Goal: Task Accomplishment & Management: Use online tool/utility

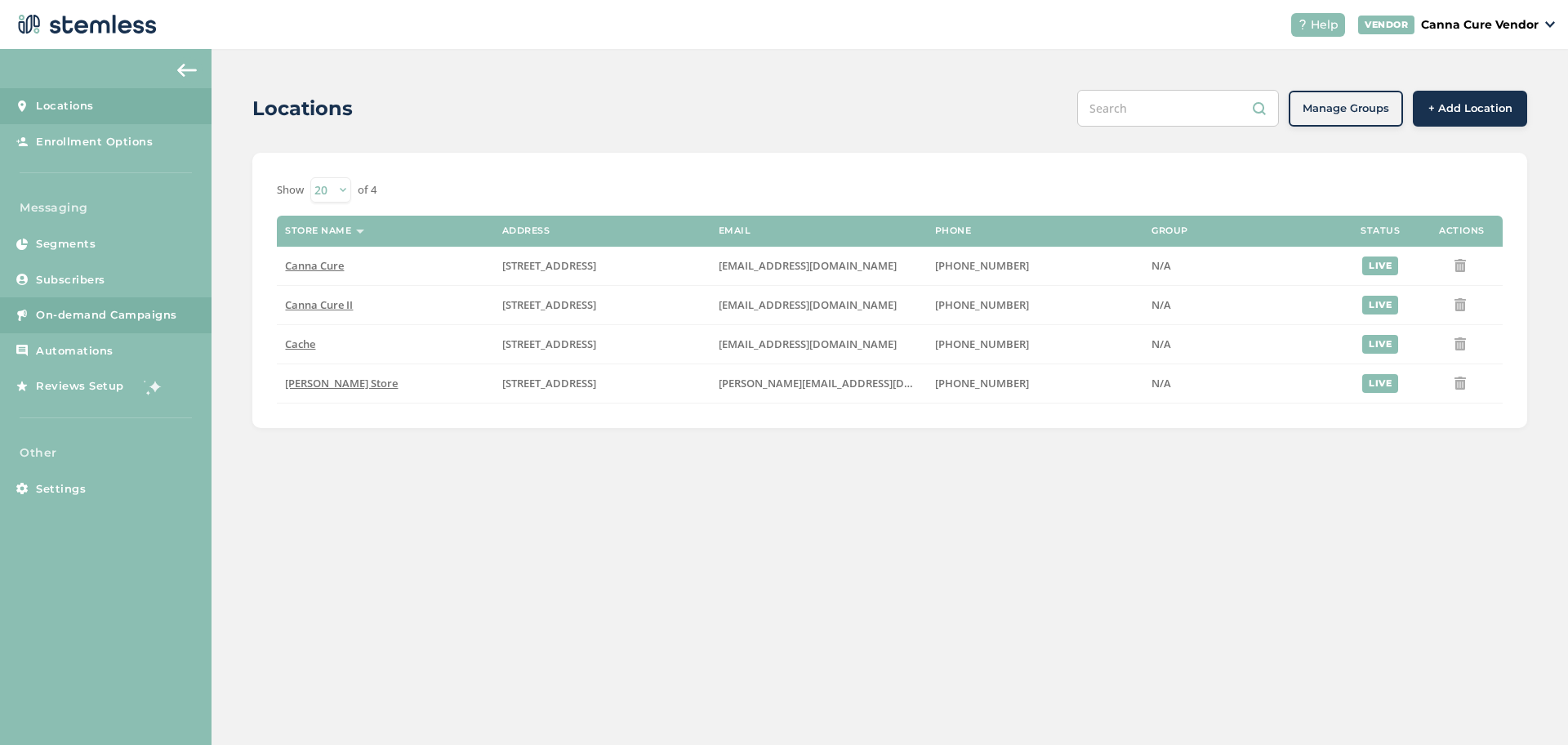
click at [82, 323] on link "On-demand Campaigns" at bounding box center [106, 314] width 211 height 36
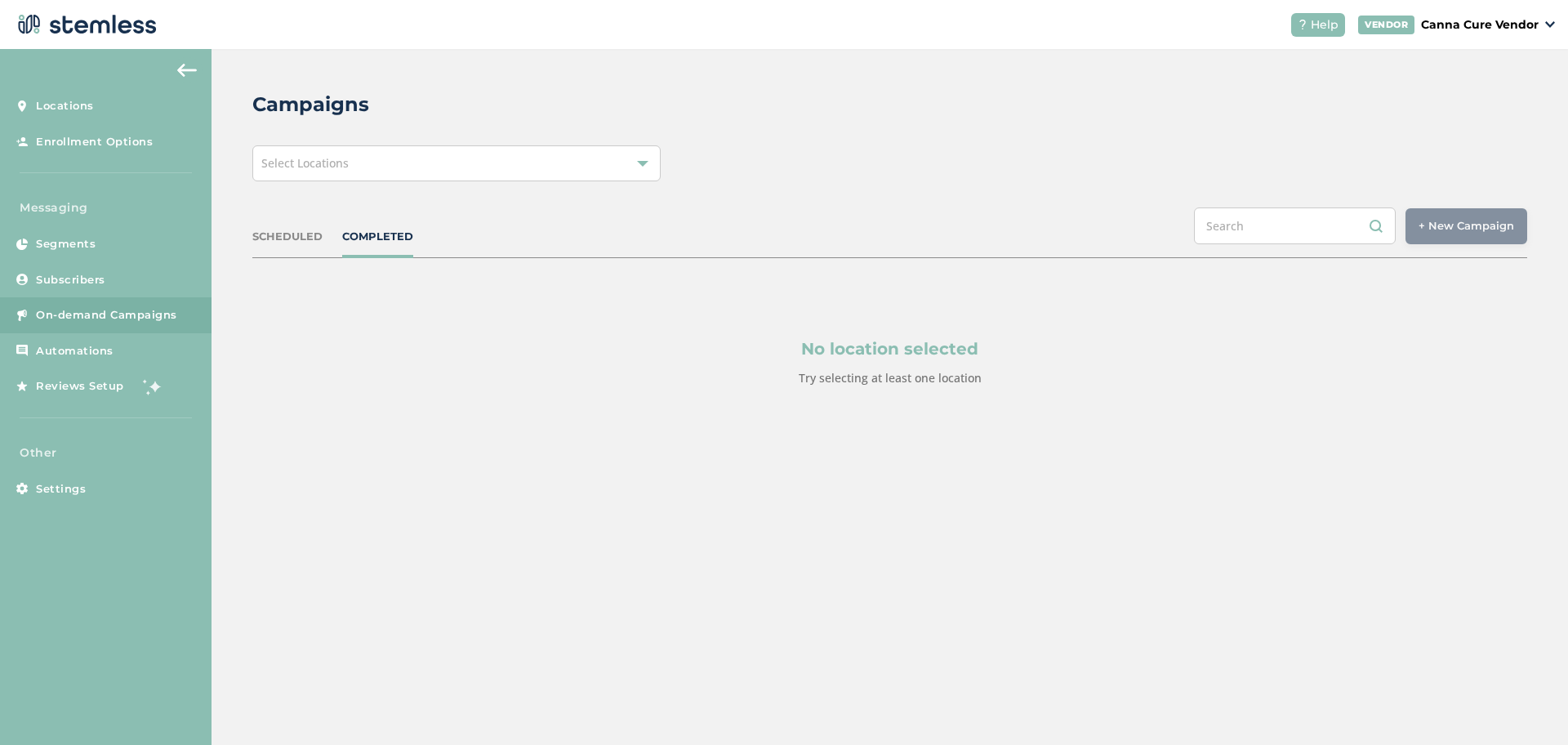
click at [534, 154] on div "Select Locations" at bounding box center [457, 162] width 409 height 36
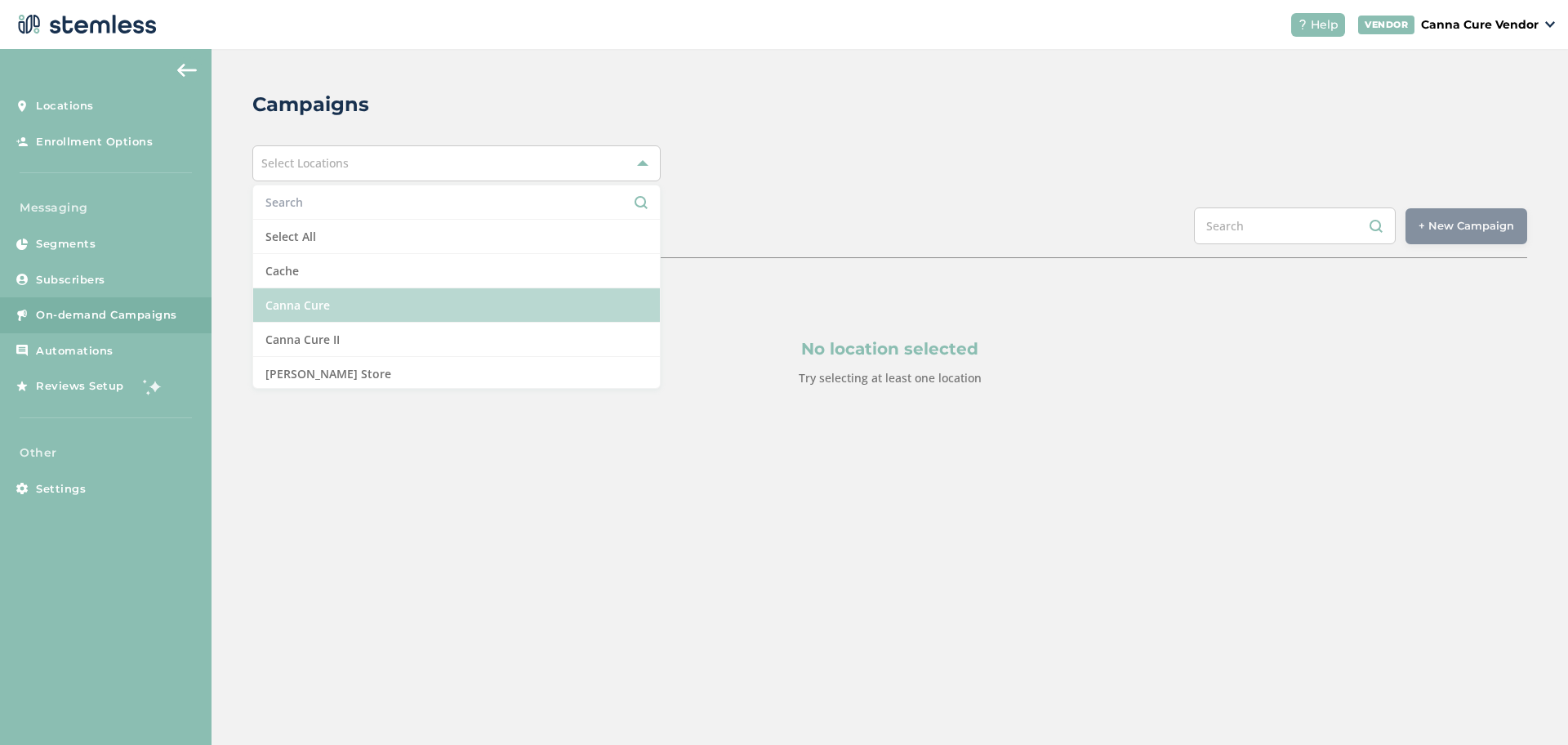
click at [458, 310] on li "Canna Cure" at bounding box center [457, 305] width 407 height 34
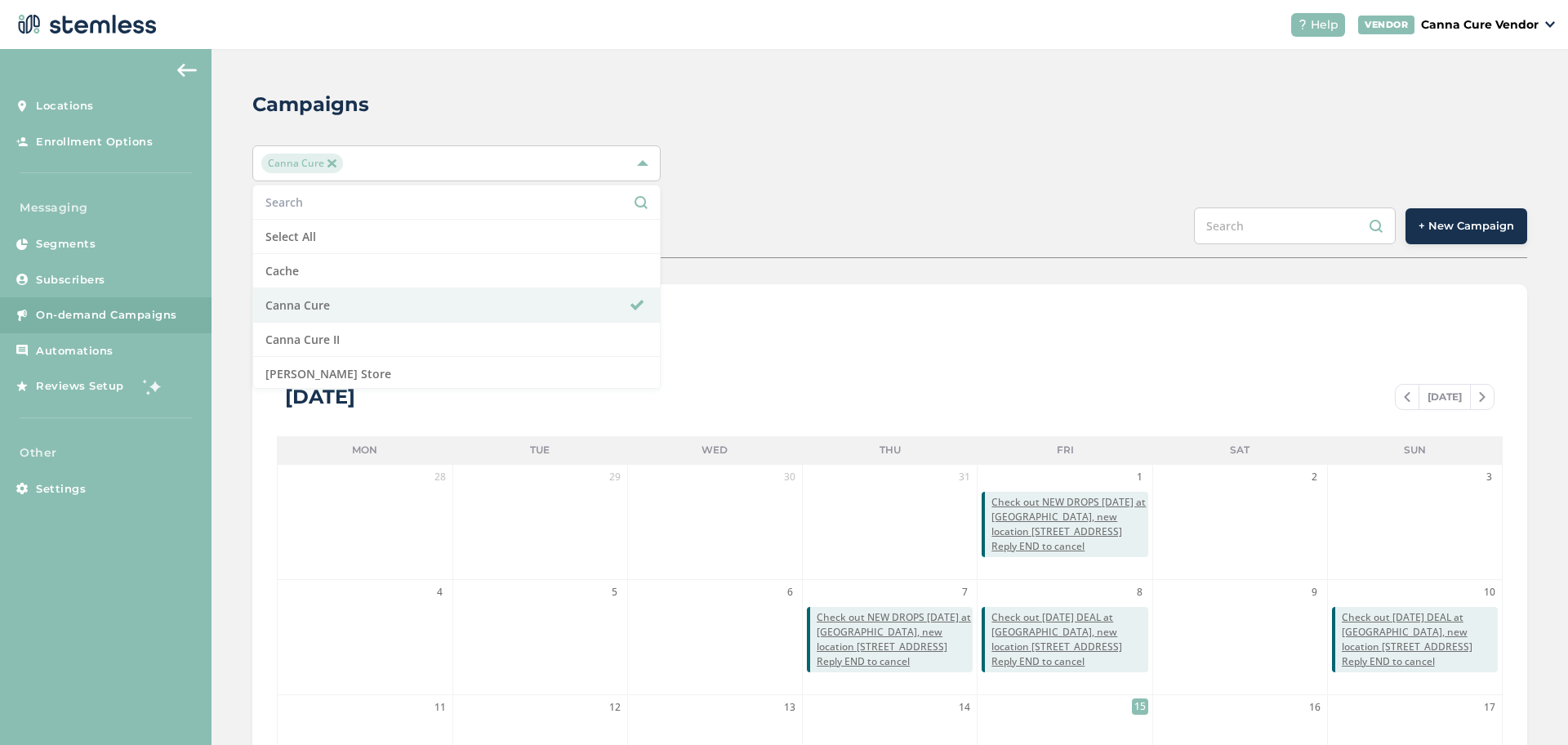
click at [1436, 236] on button "+ New Campaign" at bounding box center [1466, 226] width 121 height 36
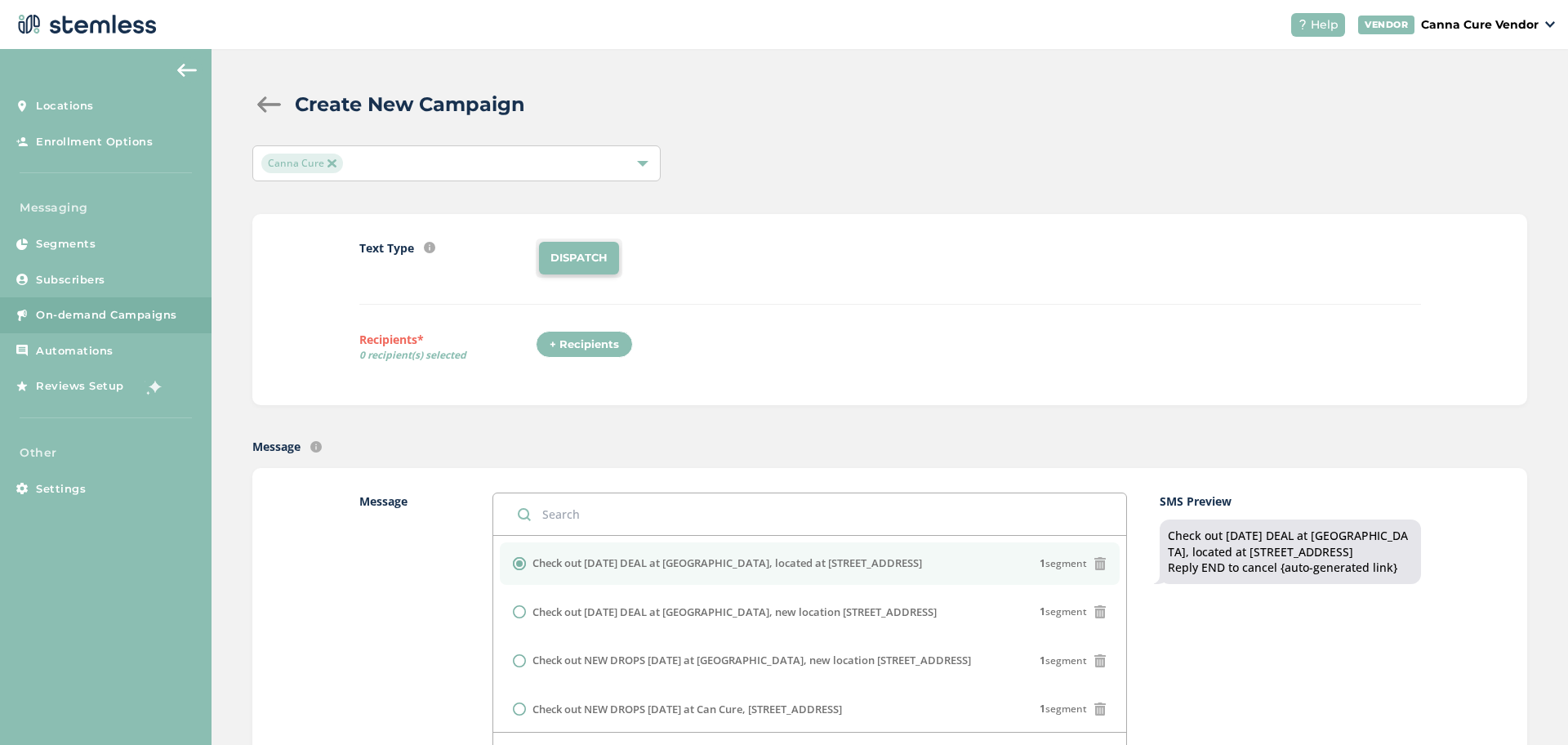
click at [580, 345] on div "+ Recipients" at bounding box center [584, 345] width 97 height 28
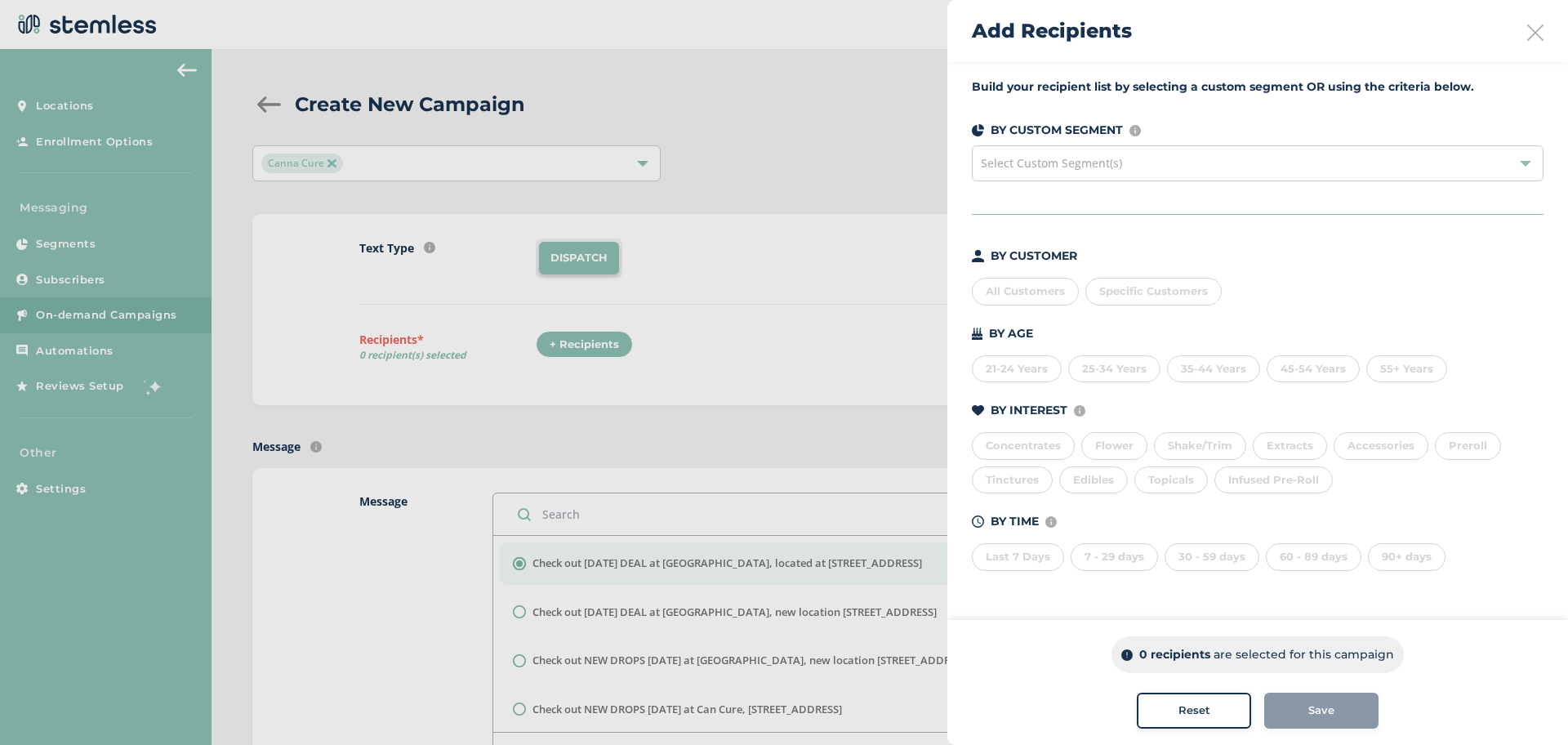
click at [1042, 304] on div "All Customers" at bounding box center [1025, 292] width 107 height 28
click at [1336, 707] on div "Save" at bounding box center [1321, 710] width 88 height 17
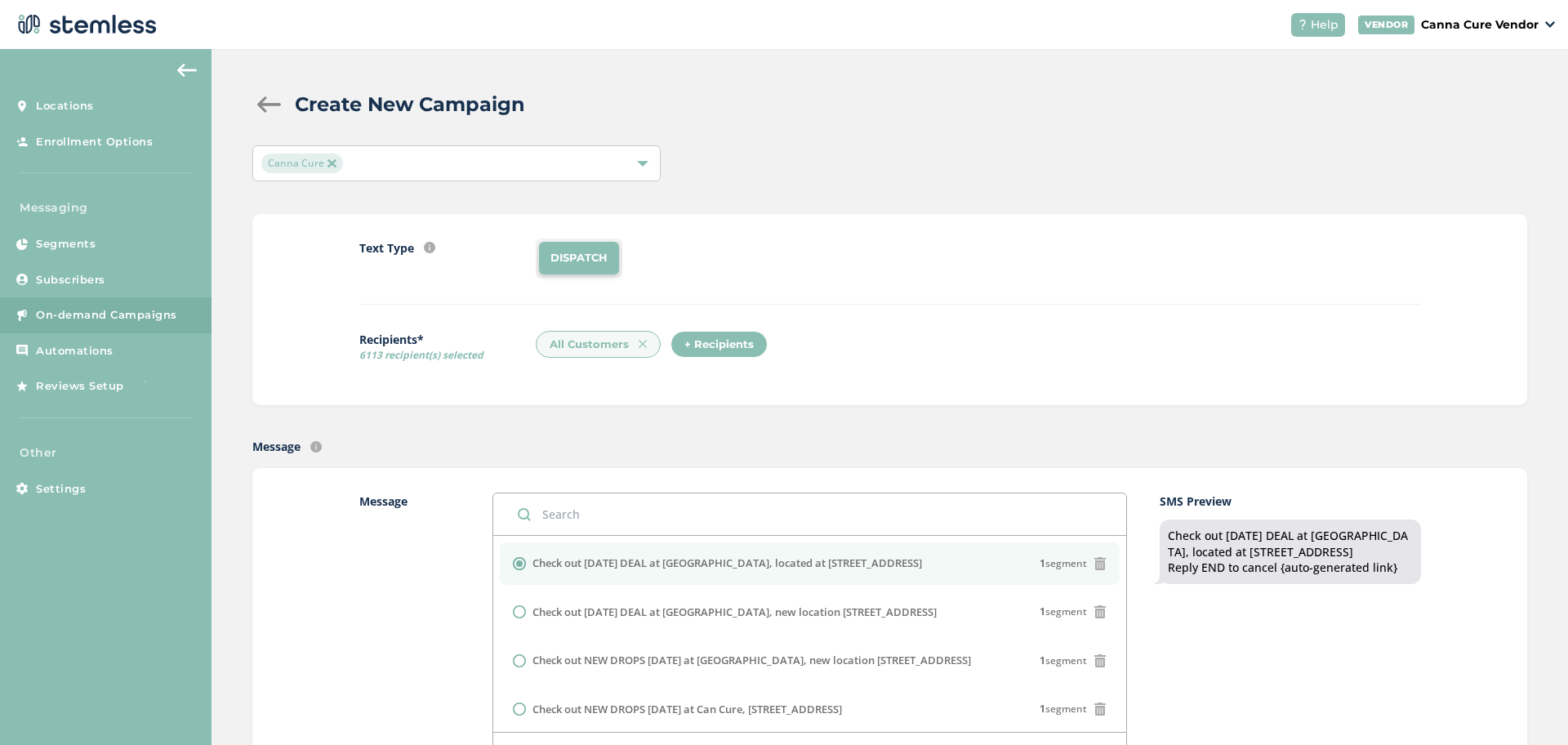
click at [638, 342] on img at bounding box center [642, 343] width 8 height 8
click at [609, 346] on div "+ Recipients" at bounding box center [584, 345] width 97 height 28
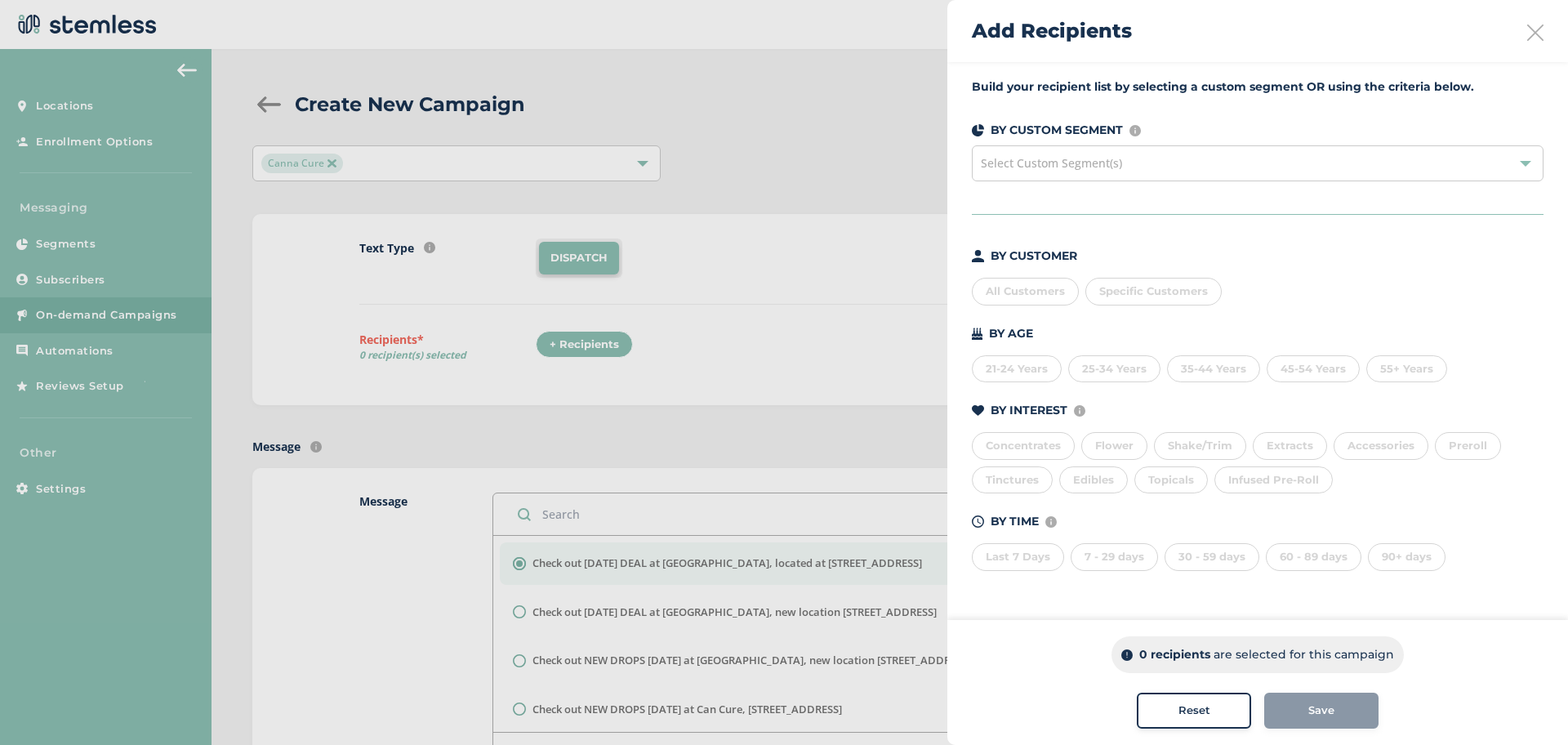
click at [1164, 159] on div "Select Custom Segment(s)" at bounding box center [1257, 162] width 572 height 36
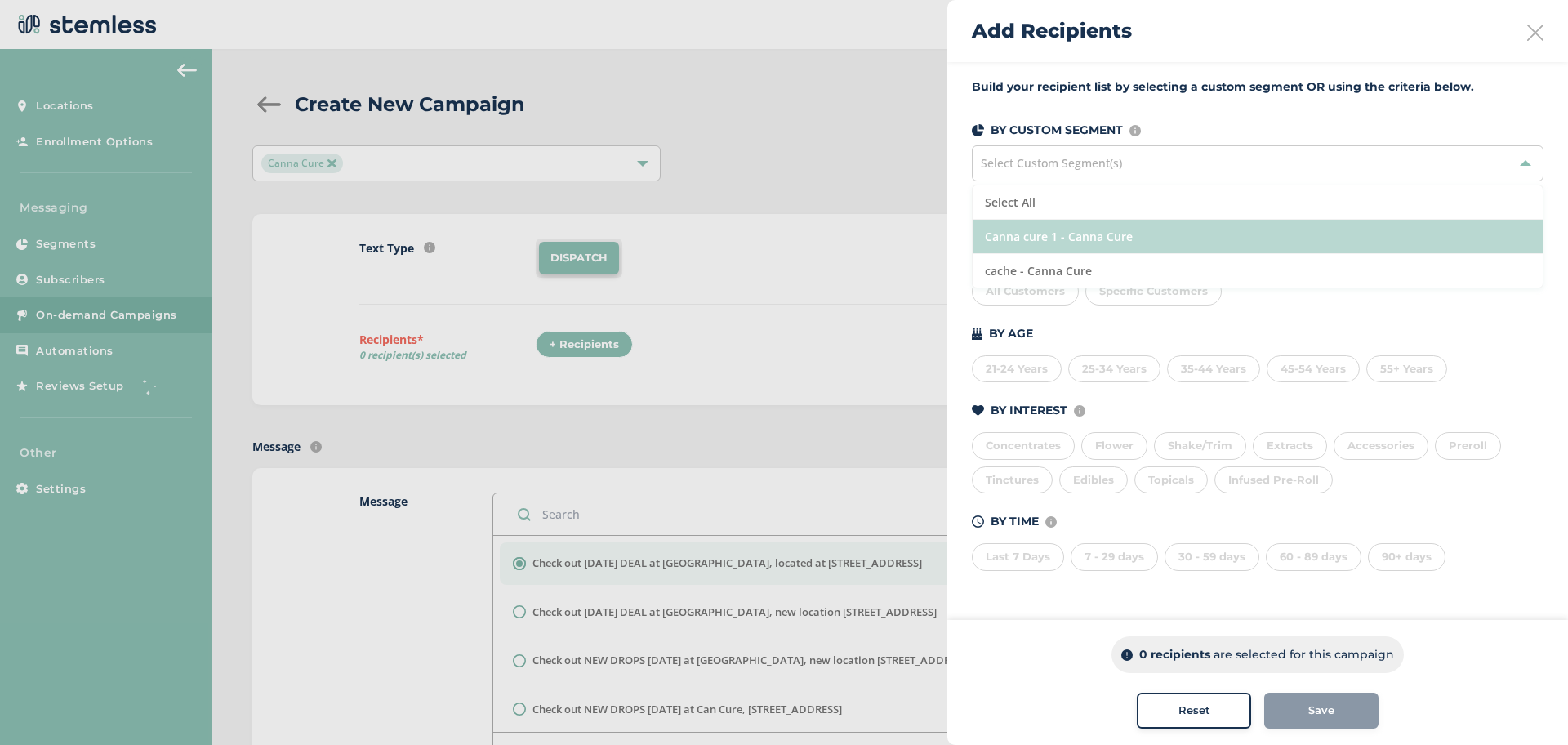
click at [1083, 233] on li "Canna cure 1 - Canna Cure" at bounding box center [1257, 237] width 570 height 34
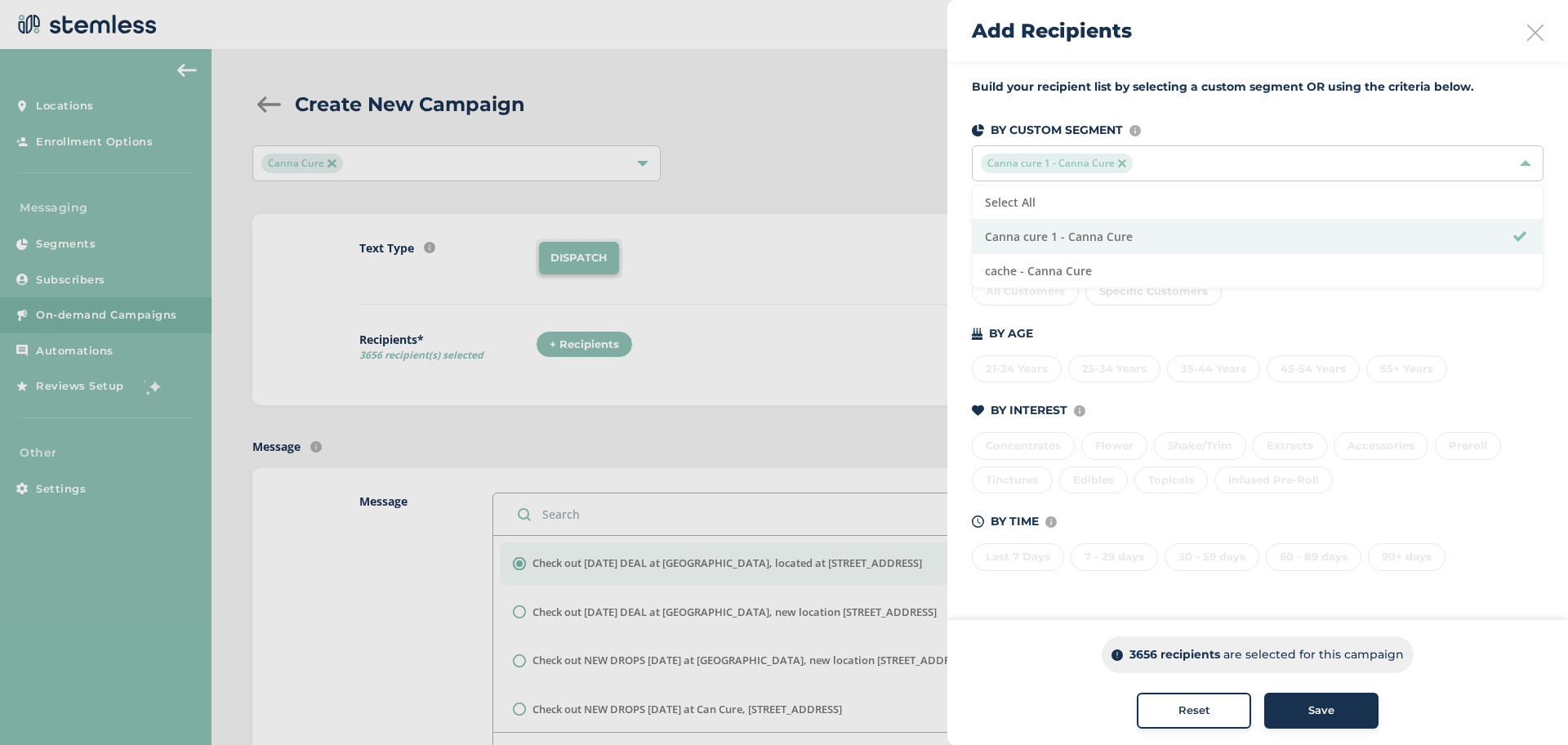
click at [1297, 720] on button "Save" at bounding box center [1321, 710] width 114 height 36
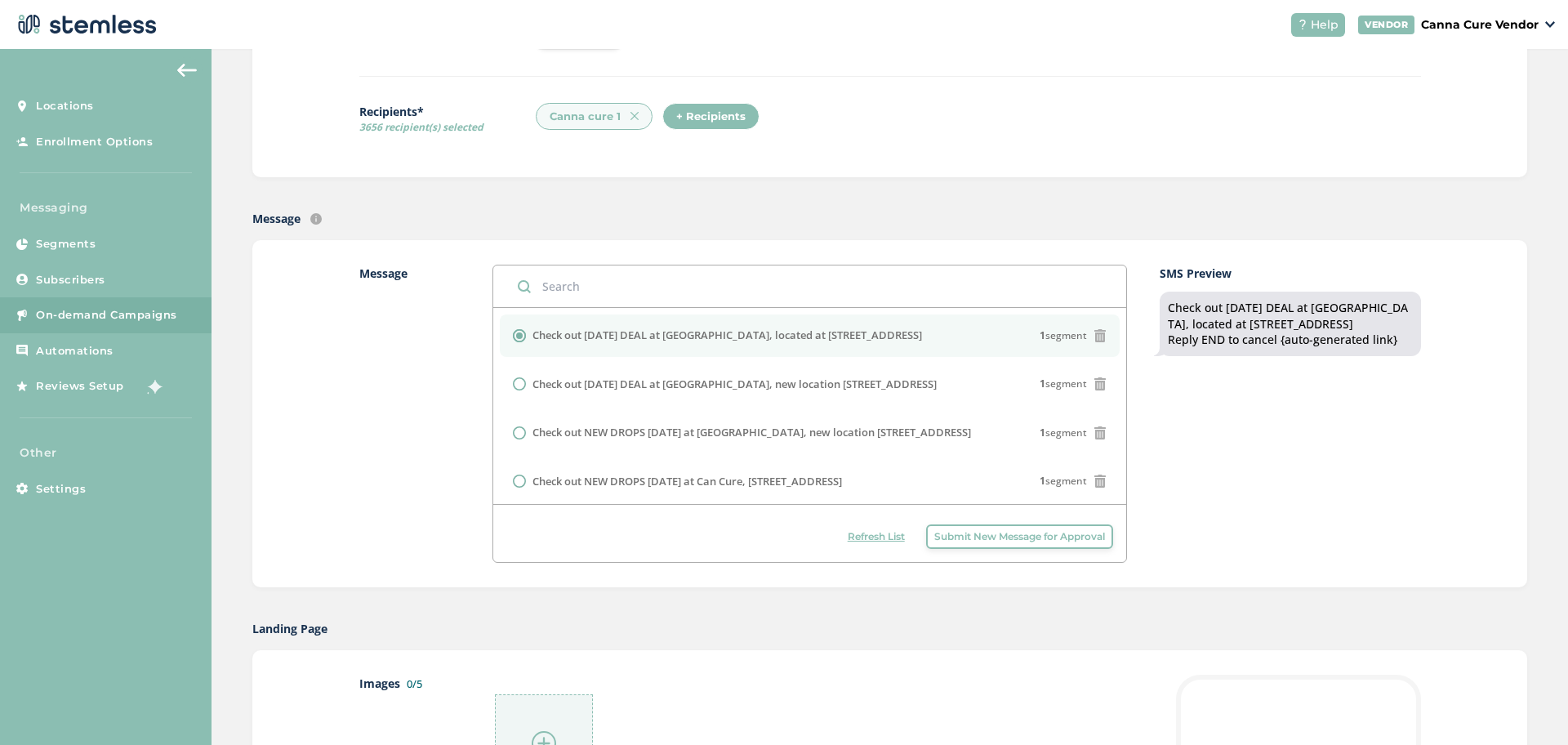
scroll to position [229, 0]
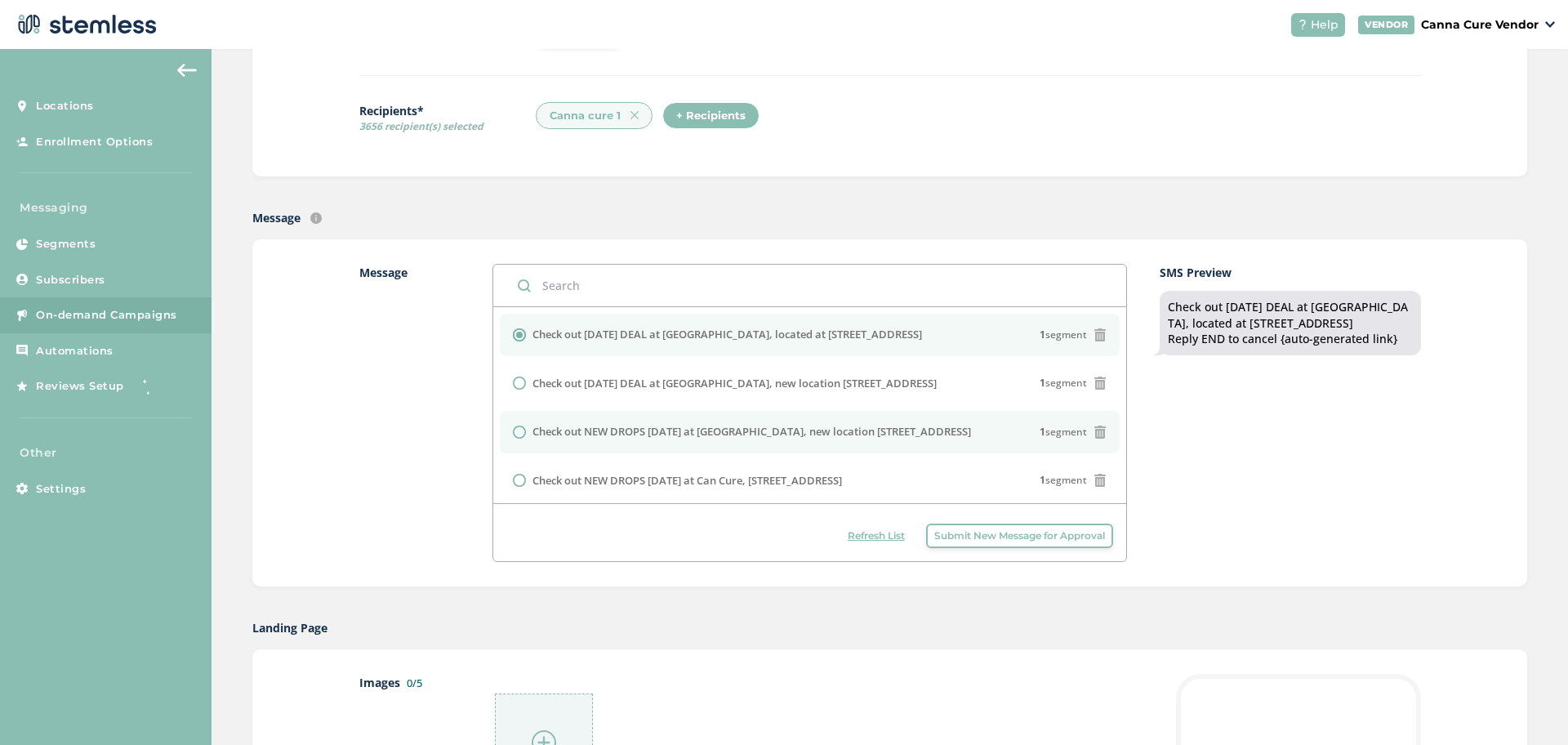
click at [522, 426] on div at bounding box center [522, 431] width 19 height 13
radio input "false"
radio input "true"
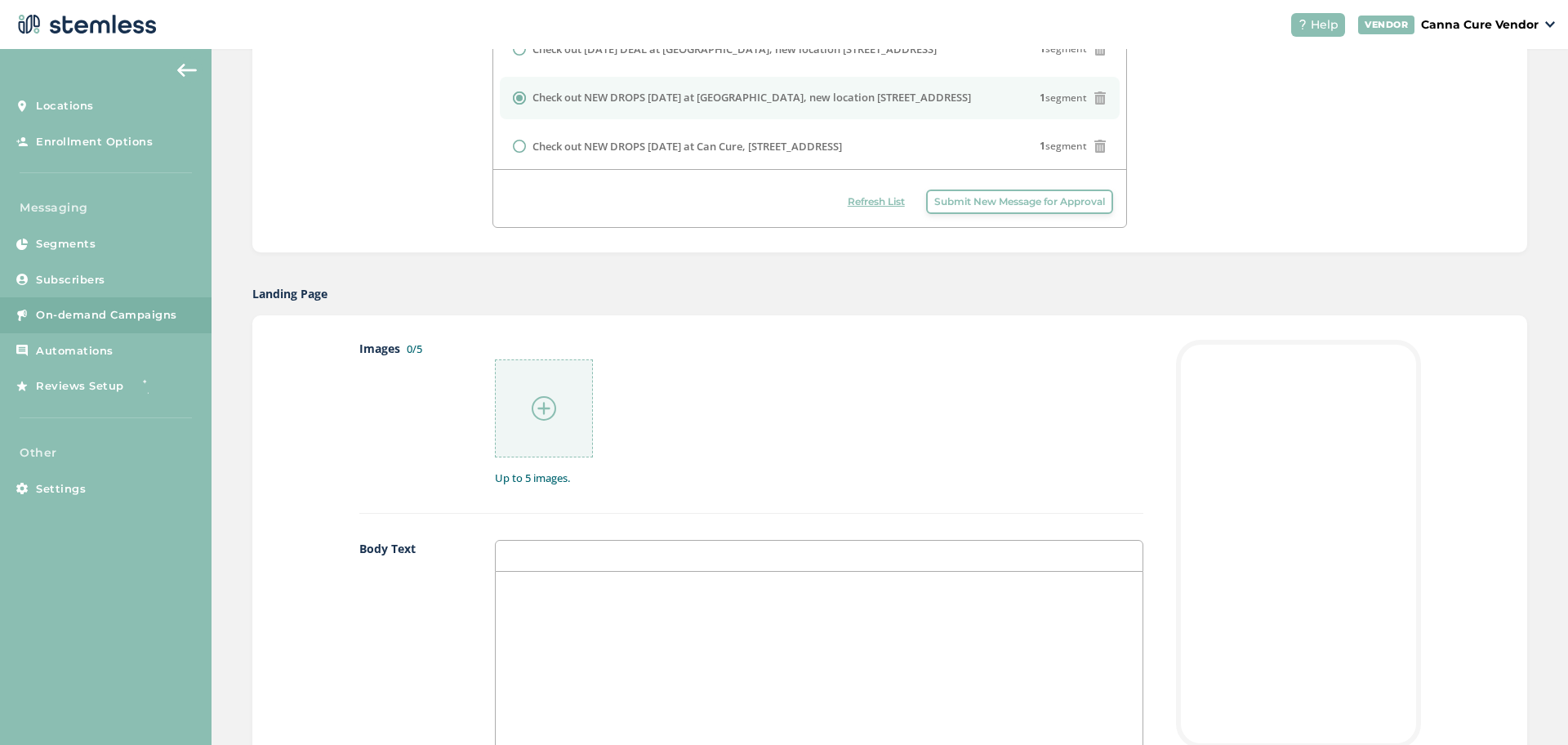
scroll to position [564, 0]
click at [532, 403] on img at bounding box center [544, 407] width 24 height 24
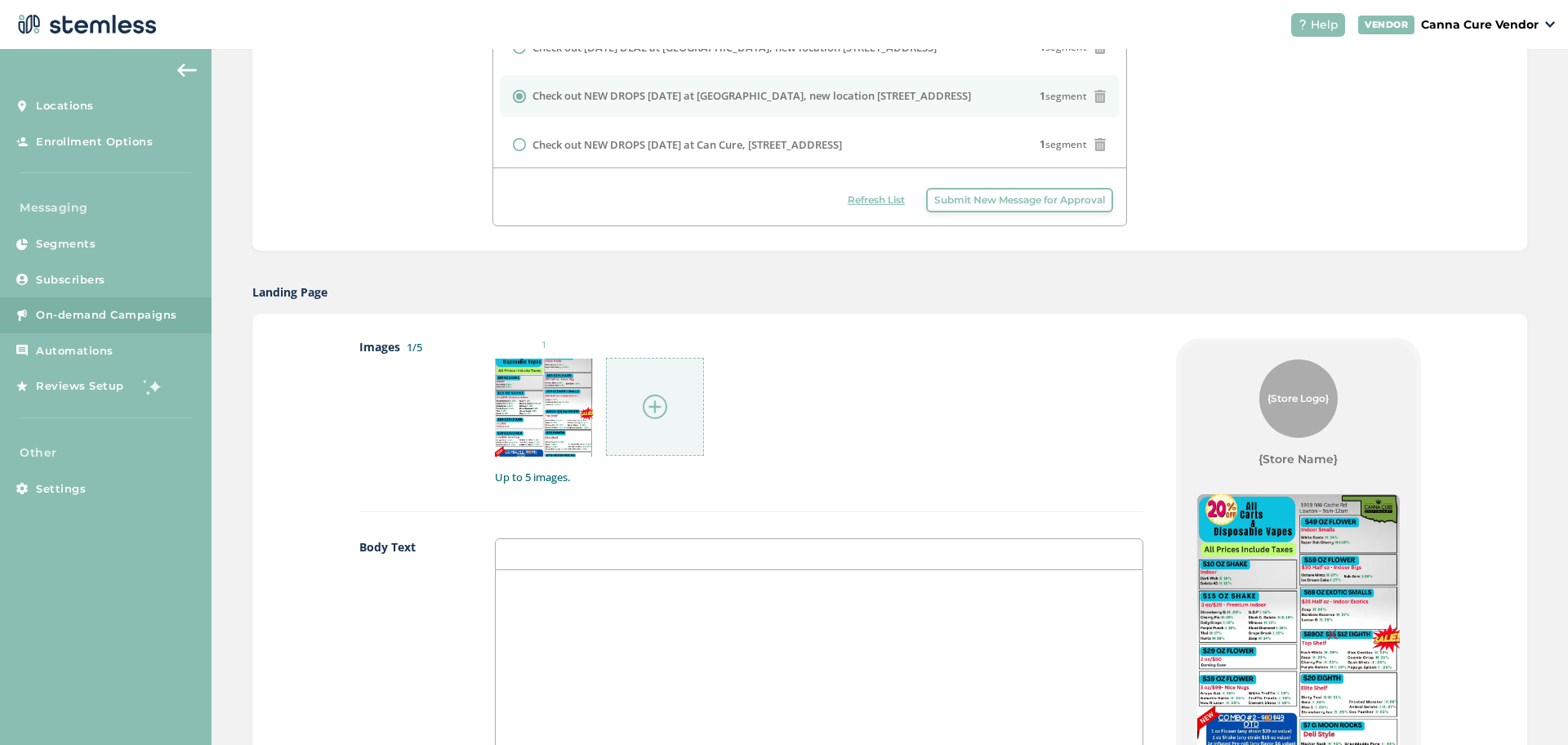
click at [644, 406] on img at bounding box center [655, 407] width 24 height 24
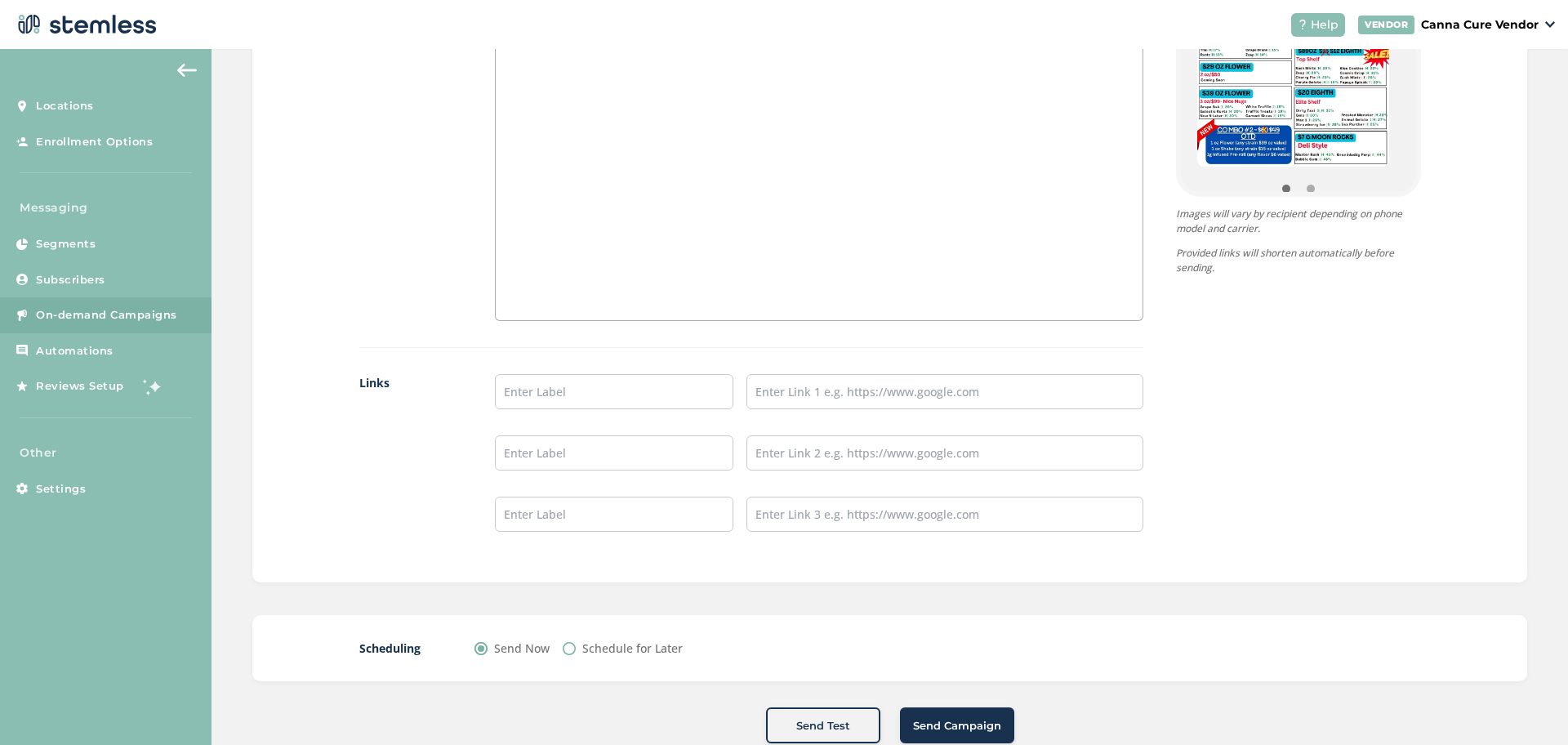
scroll to position [1180, 0]
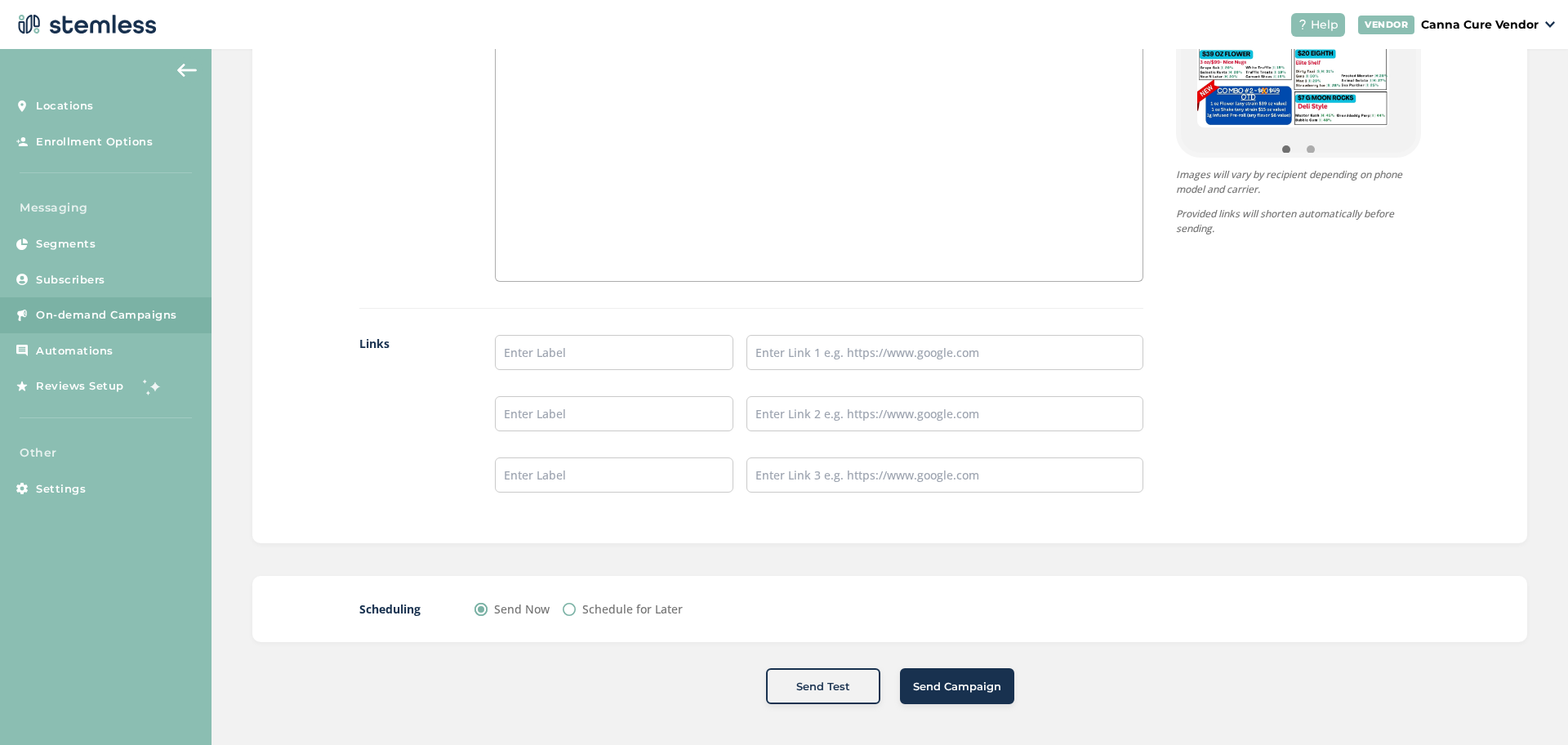
click at [957, 683] on span "Send Campaign" at bounding box center [957, 686] width 88 height 17
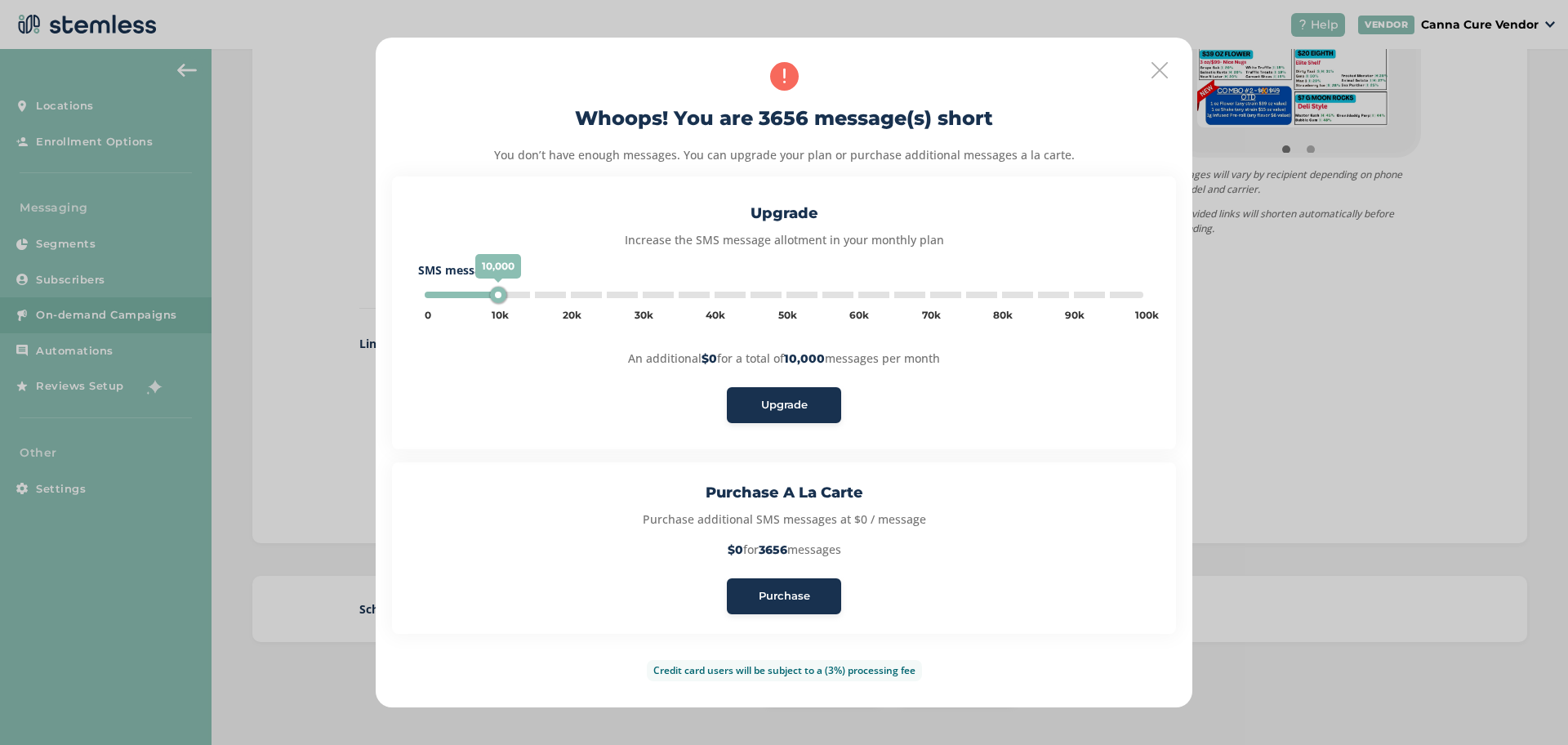
click at [771, 595] on span "Purchase" at bounding box center [784, 596] width 52 height 17
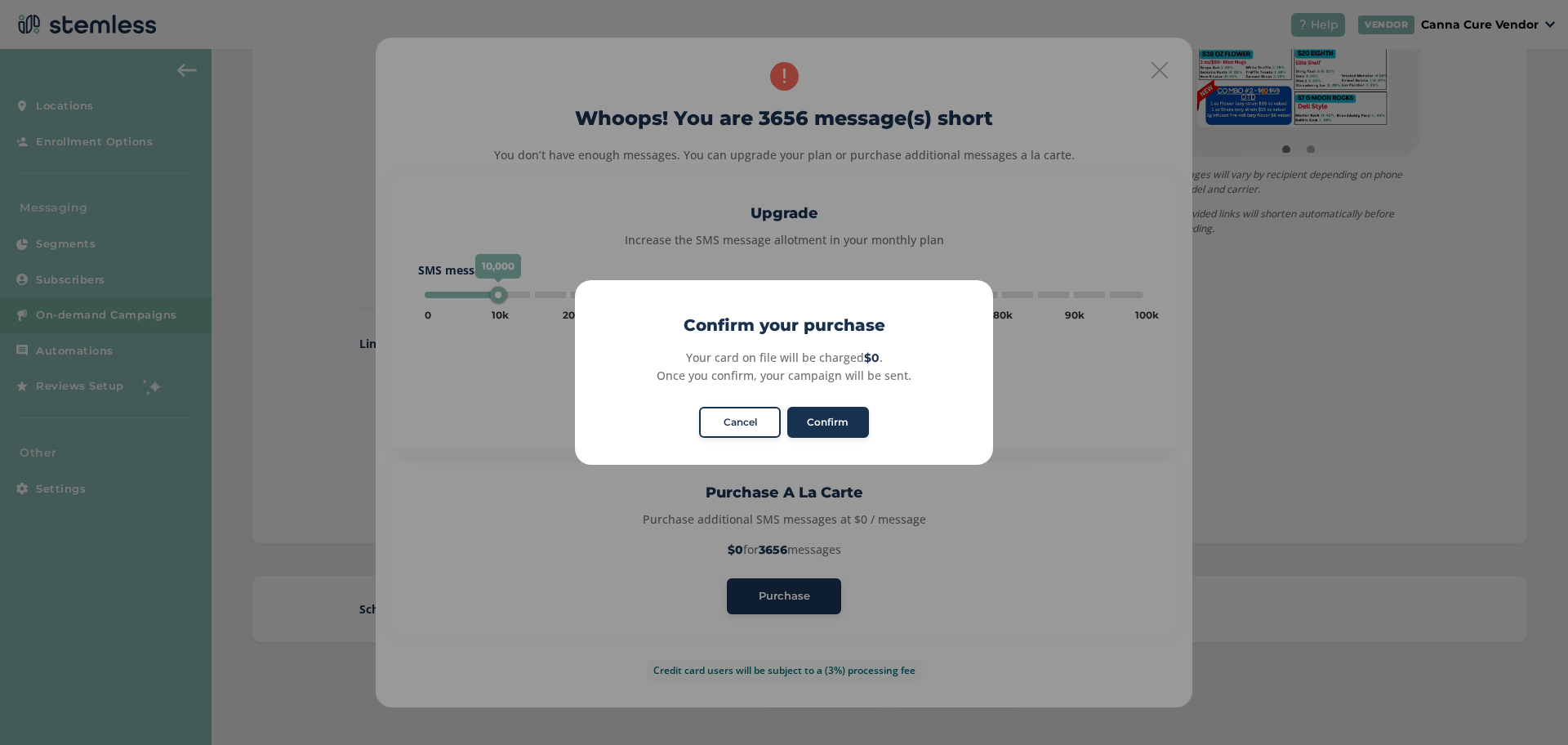
type input "5000"
click at [756, 411] on button "Cancel" at bounding box center [740, 423] width 82 height 31
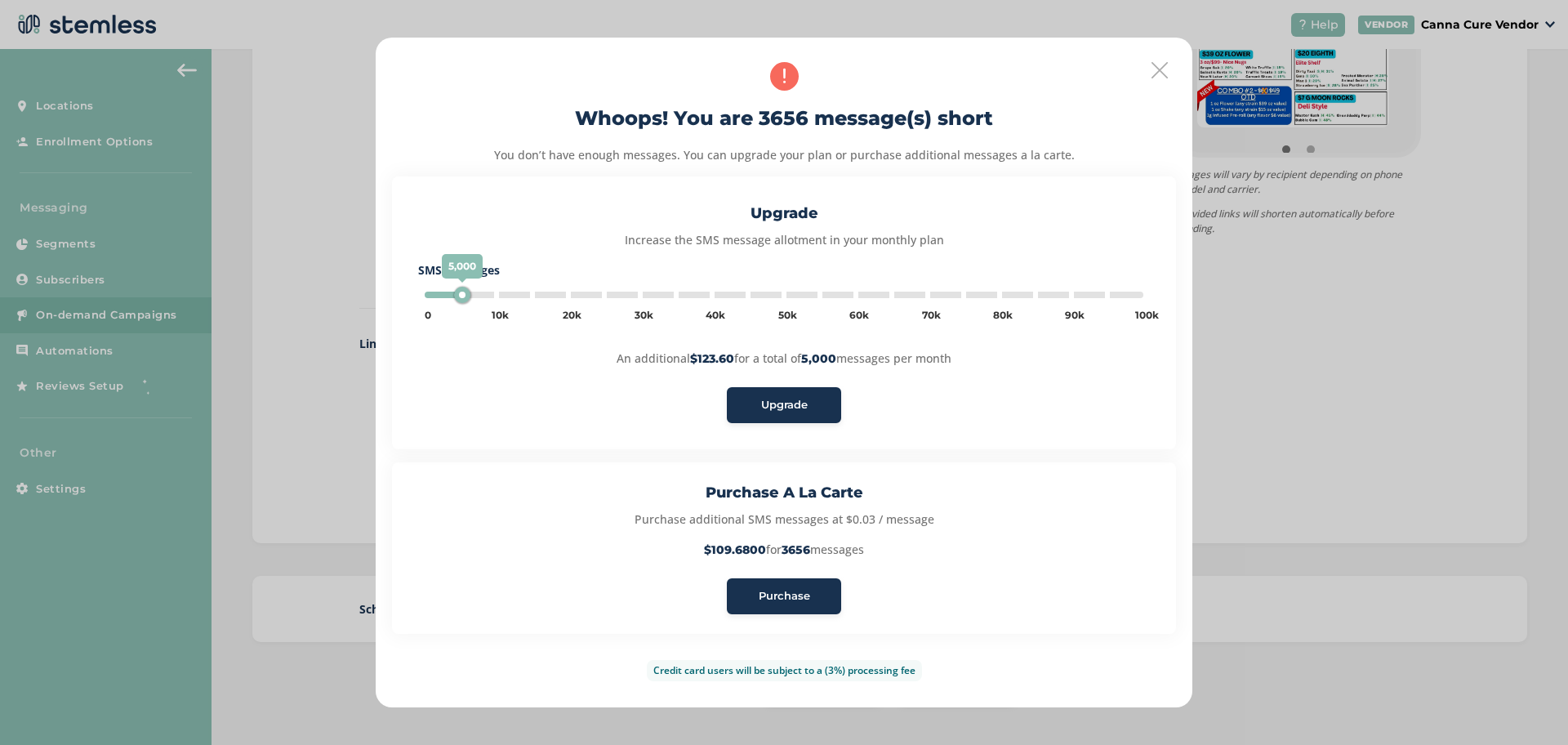
click at [760, 599] on span "Purchase" at bounding box center [784, 596] width 52 height 17
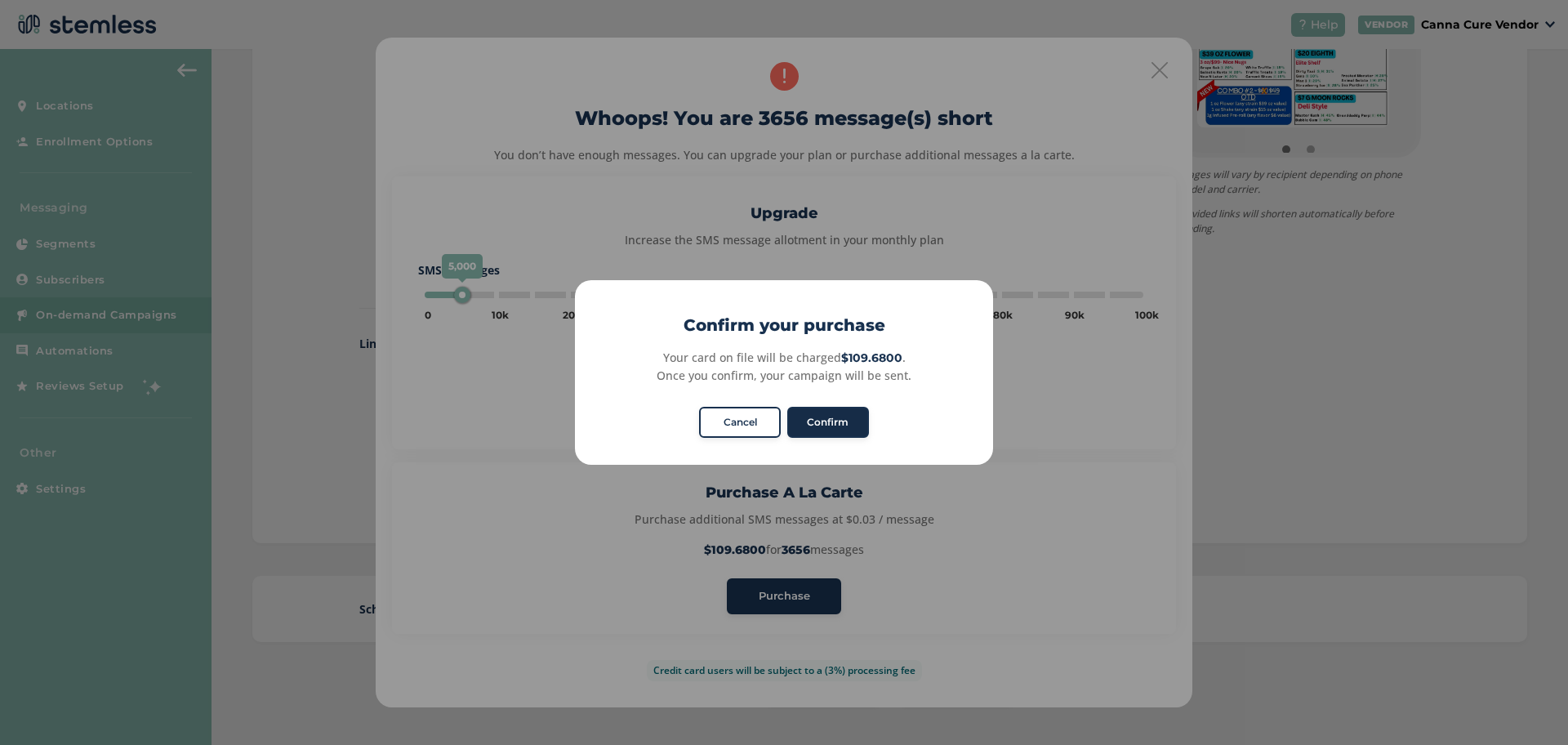
click at [816, 417] on button "Confirm" at bounding box center [829, 423] width 82 height 31
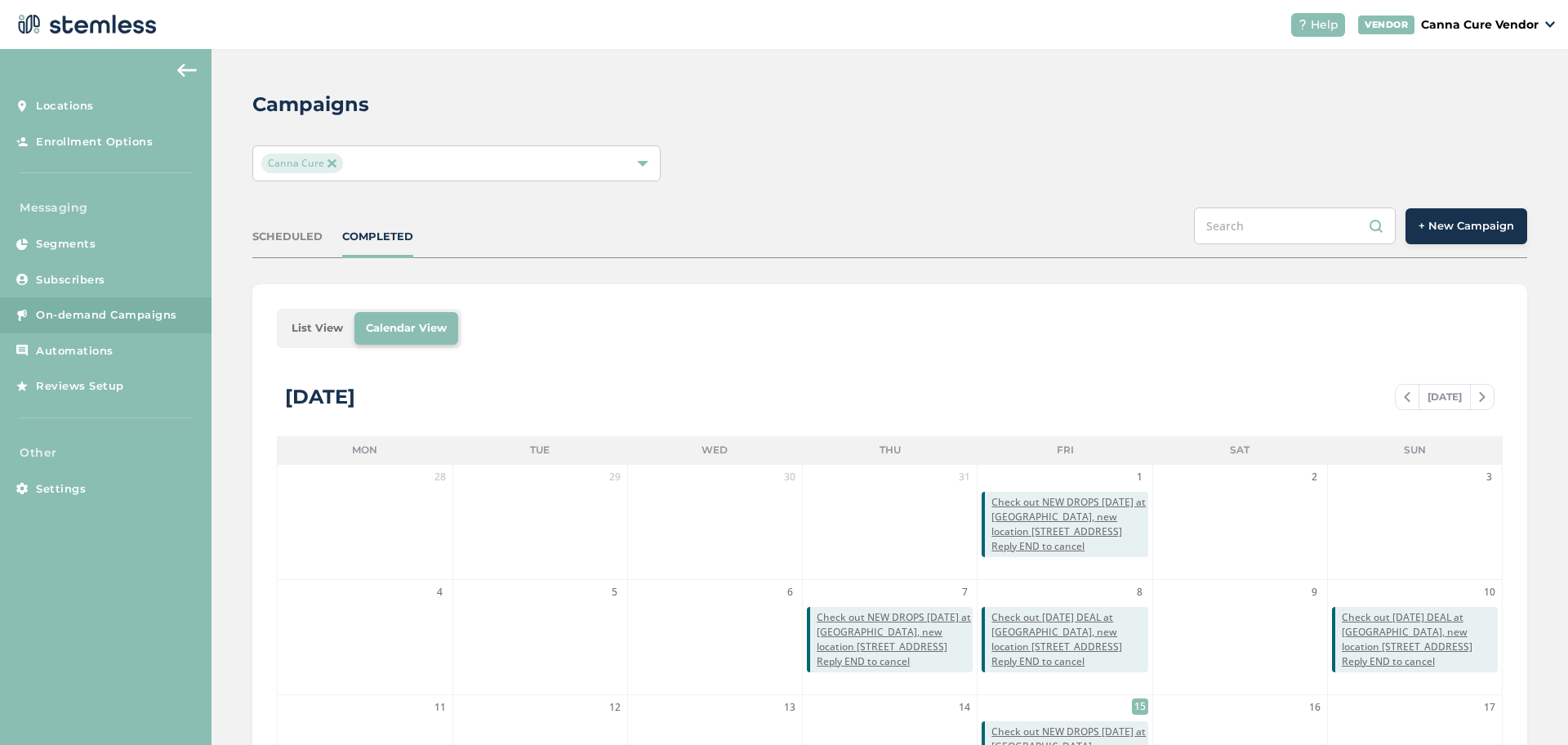
click at [331, 161] on img at bounding box center [331, 162] width 8 height 8
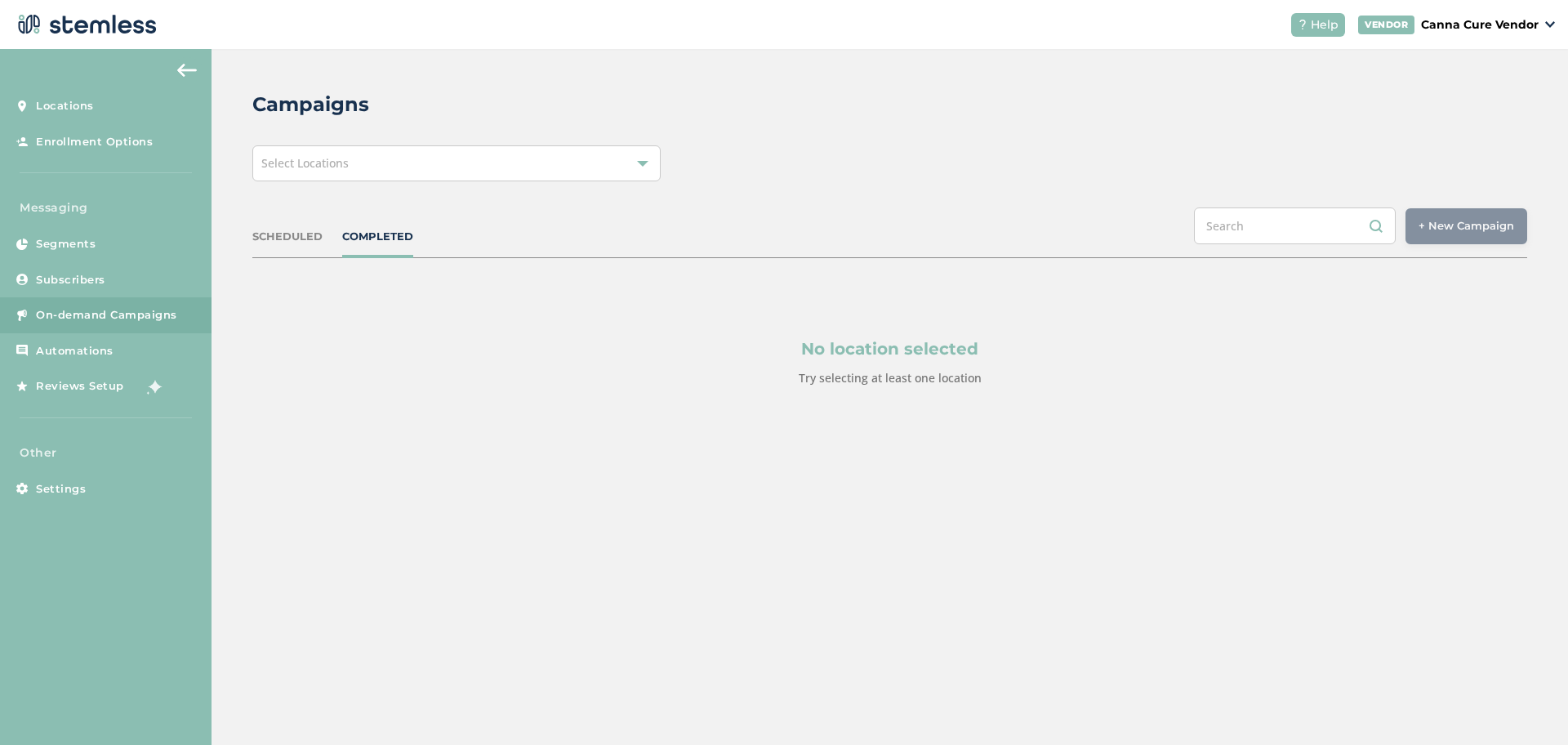
click at [331, 161] on span "Select Locations" at bounding box center [305, 163] width 87 height 16
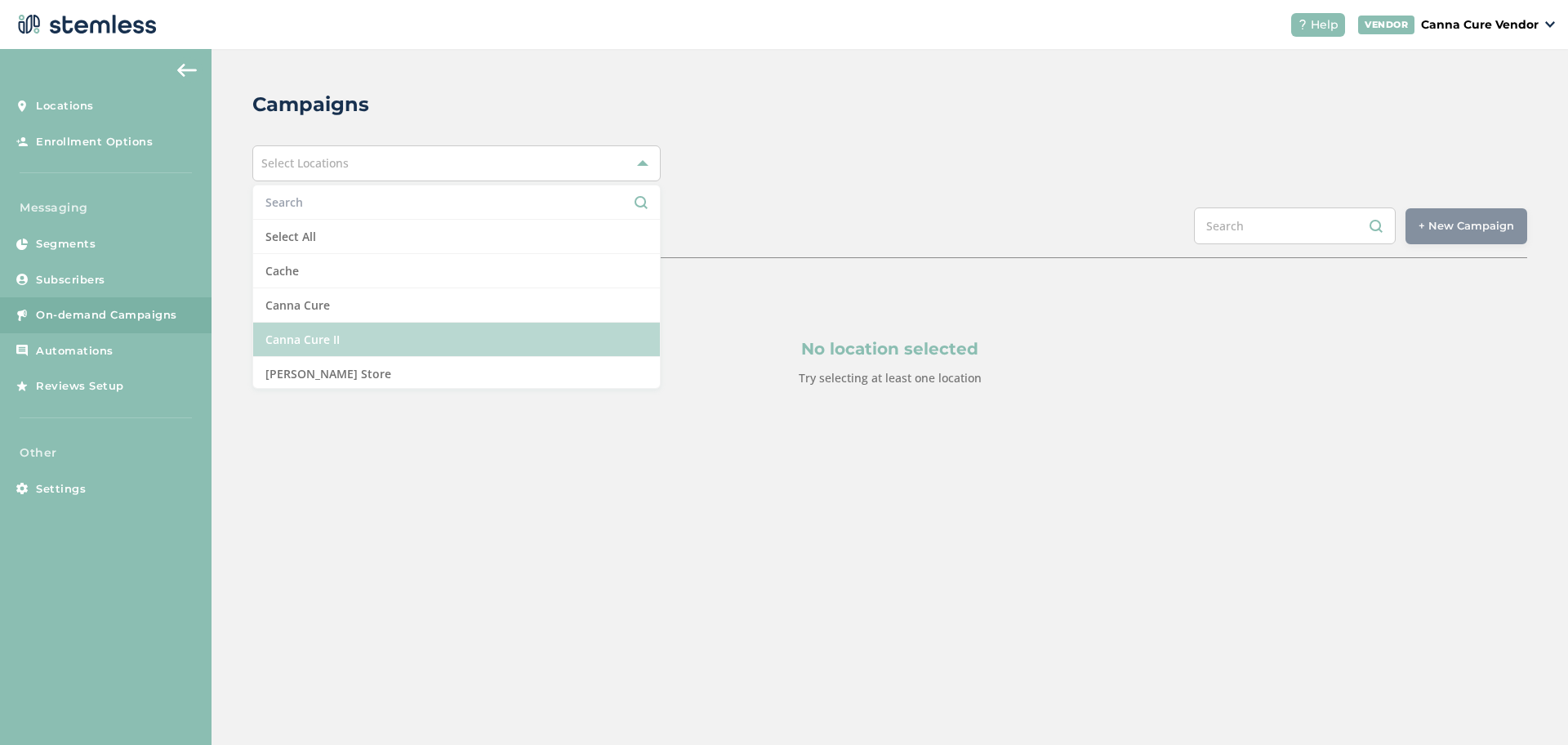
click at [313, 335] on li "Canna Cure II" at bounding box center [457, 339] width 407 height 34
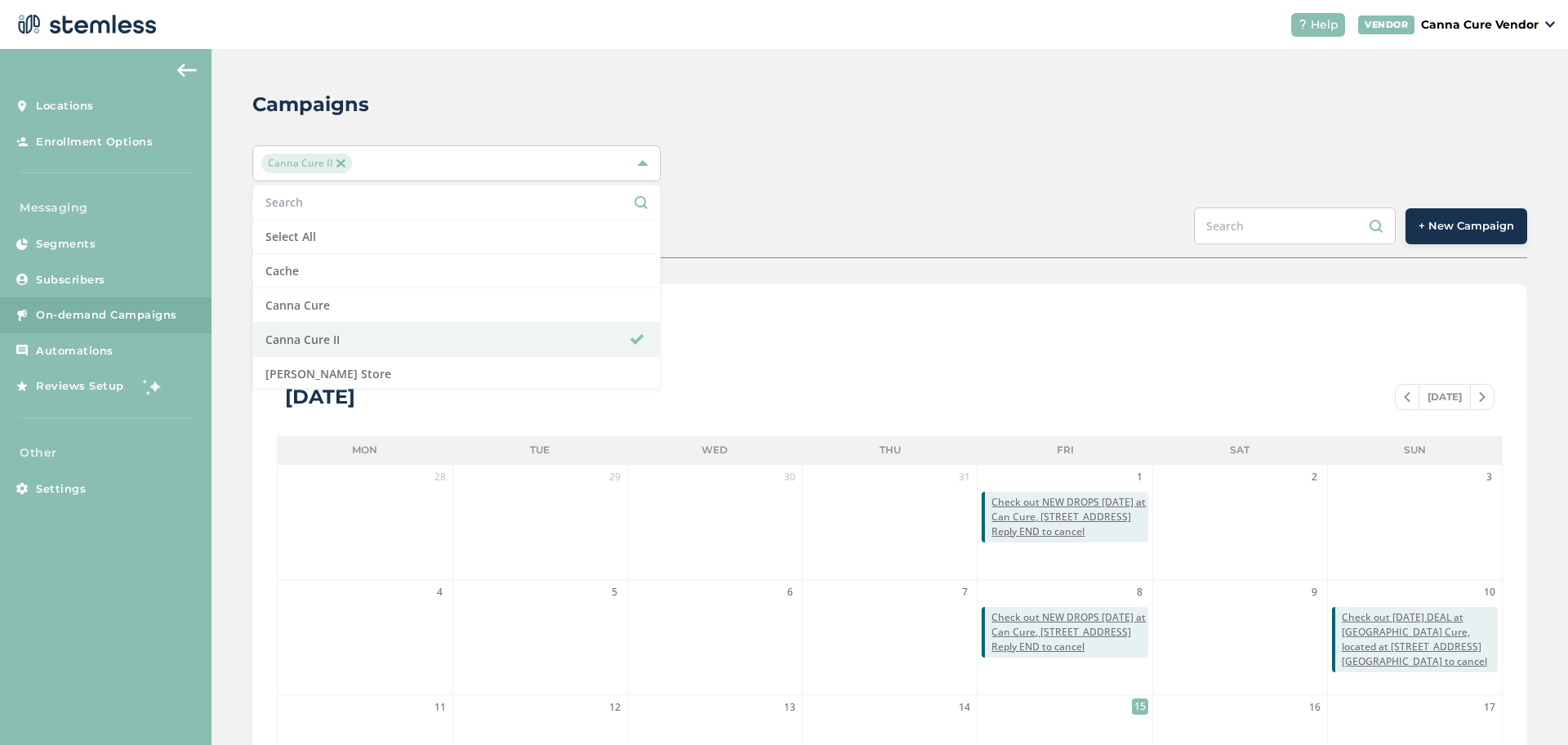
click at [1465, 234] on button "+ New Campaign" at bounding box center [1466, 226] width 121 height 36
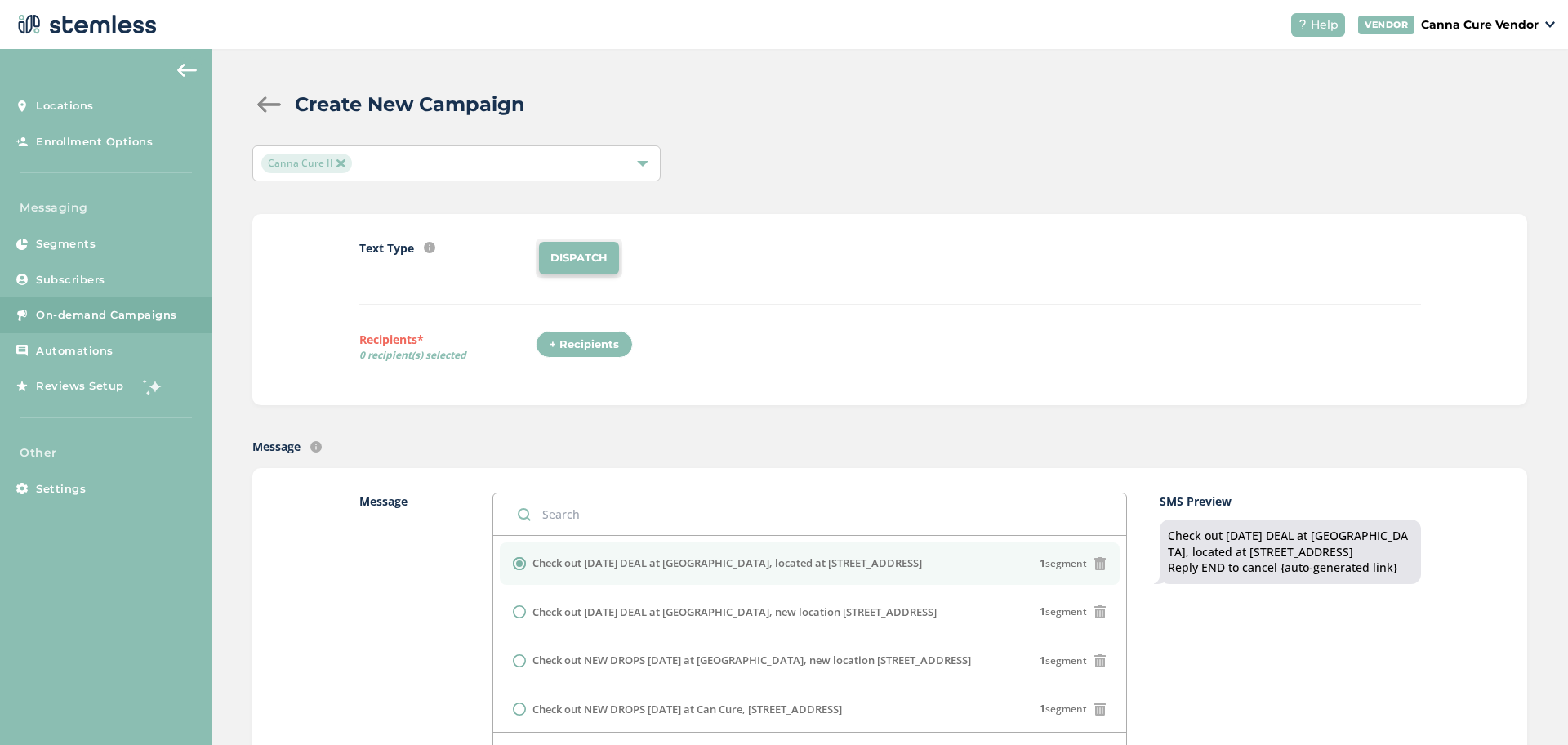
click at [575, 333] on div "+ Recipients" at bounding box center [584, 345] width 97 height 28
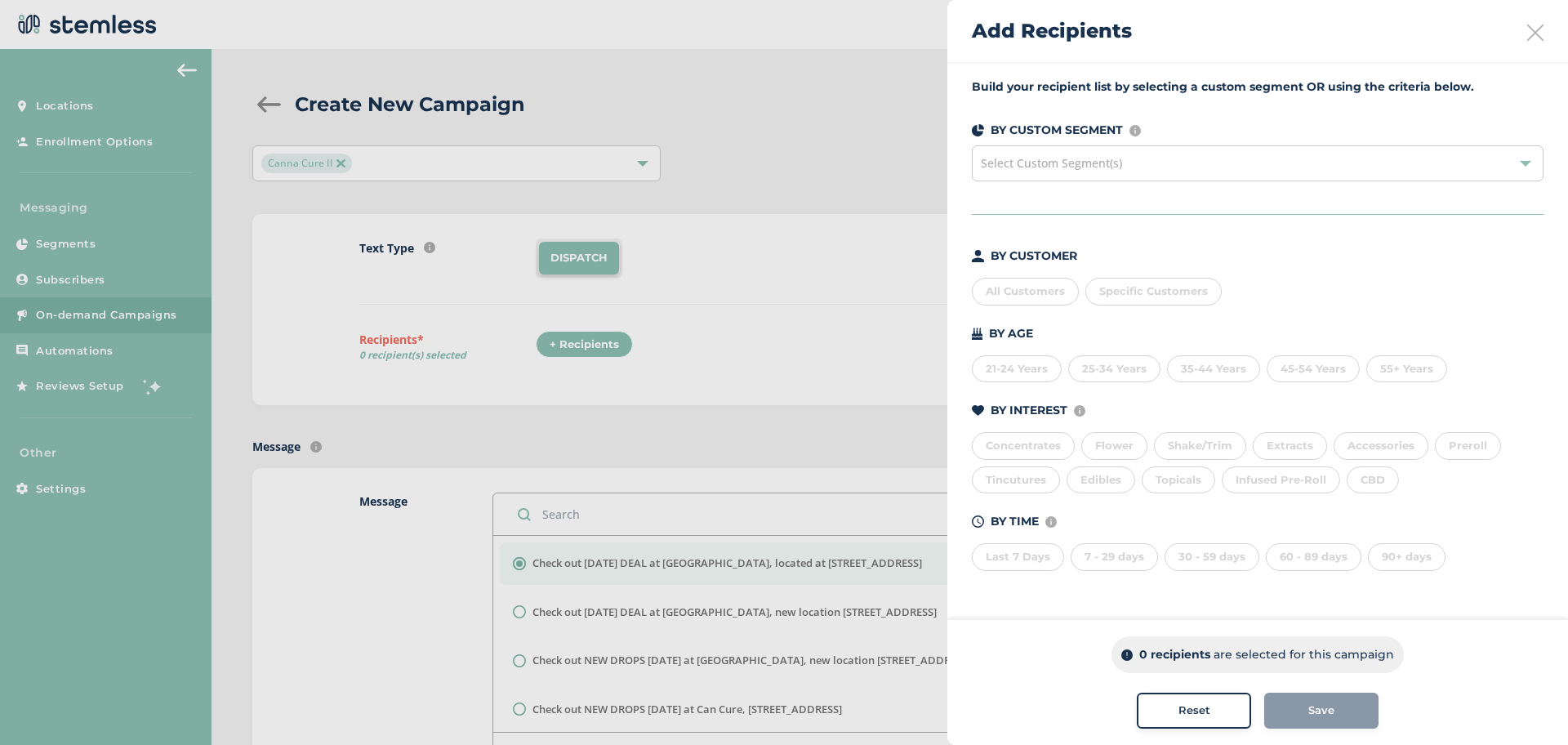
click at [1035, 168] on span "Select Custom Segment(s)" at bounding box center [1051, 163] width 141 height 16
click at [998, 296] on div "All Customers" at bounding box center [1025, 292] width 107 height 28
click at [1322, 697] on button "Save" at bounding box center [1321, 710] width 114 height 36
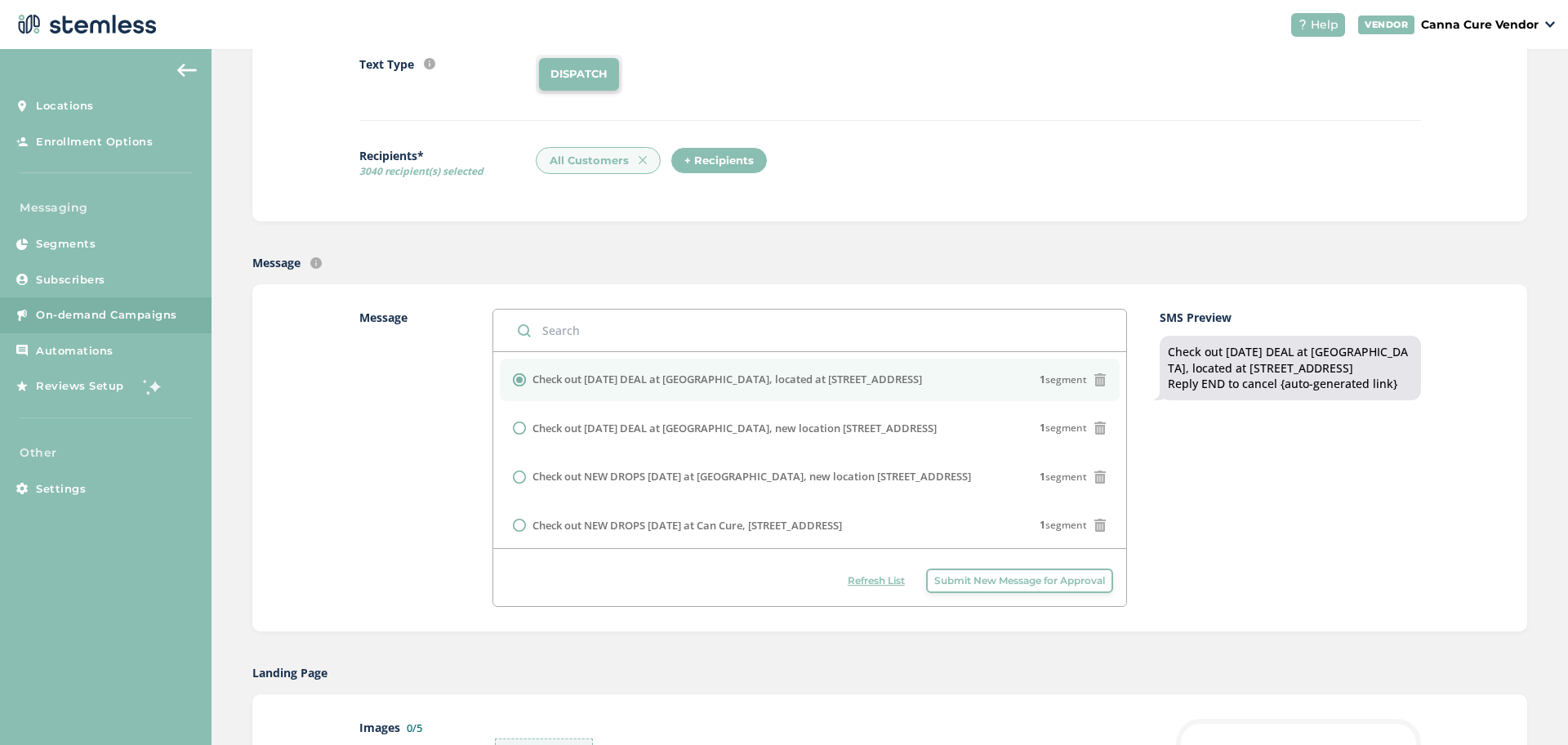
scroll to position [183, 0]
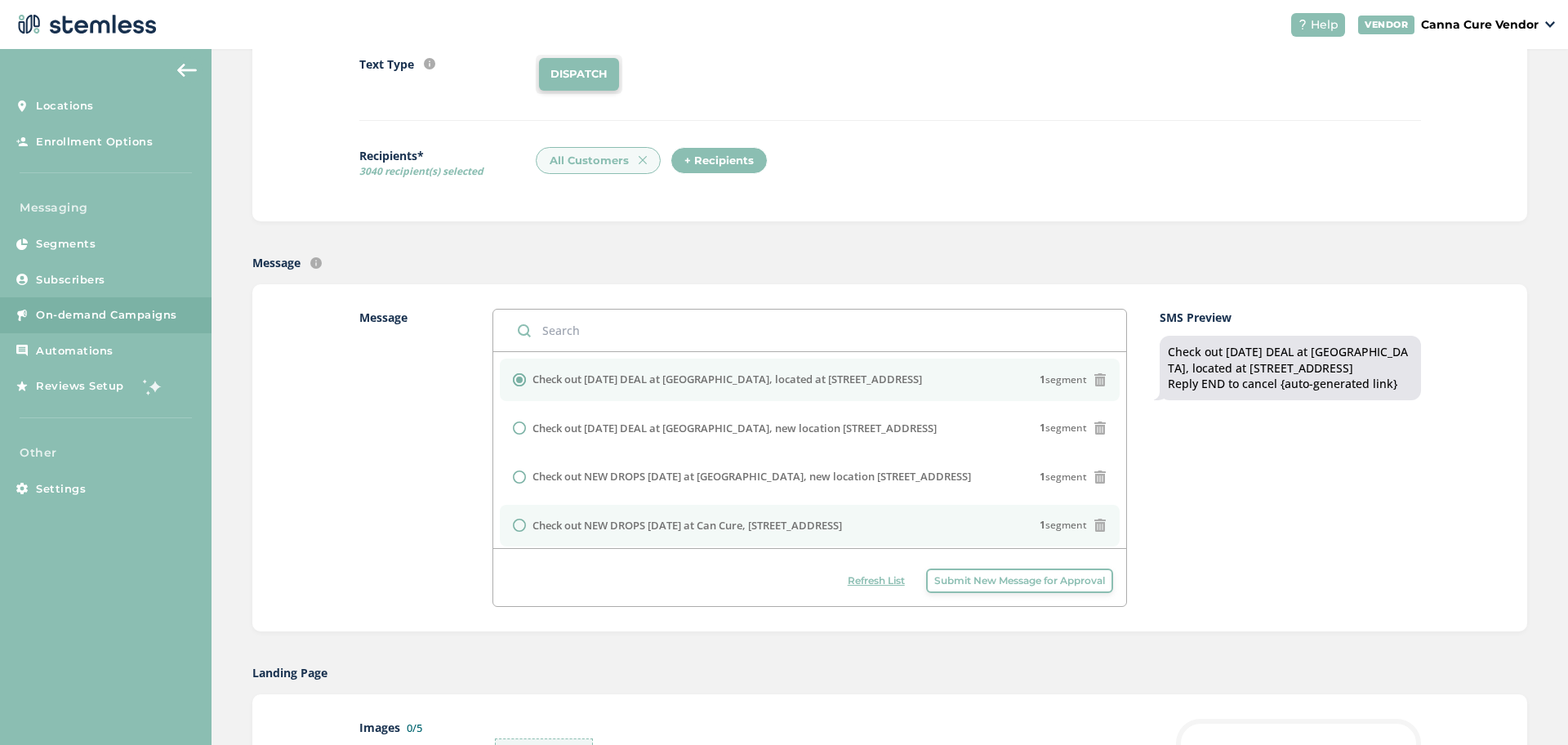
click at [522, 527] on div at bounding box center [522, 525] width 19 height 13
radio input "false"
radio input "true"
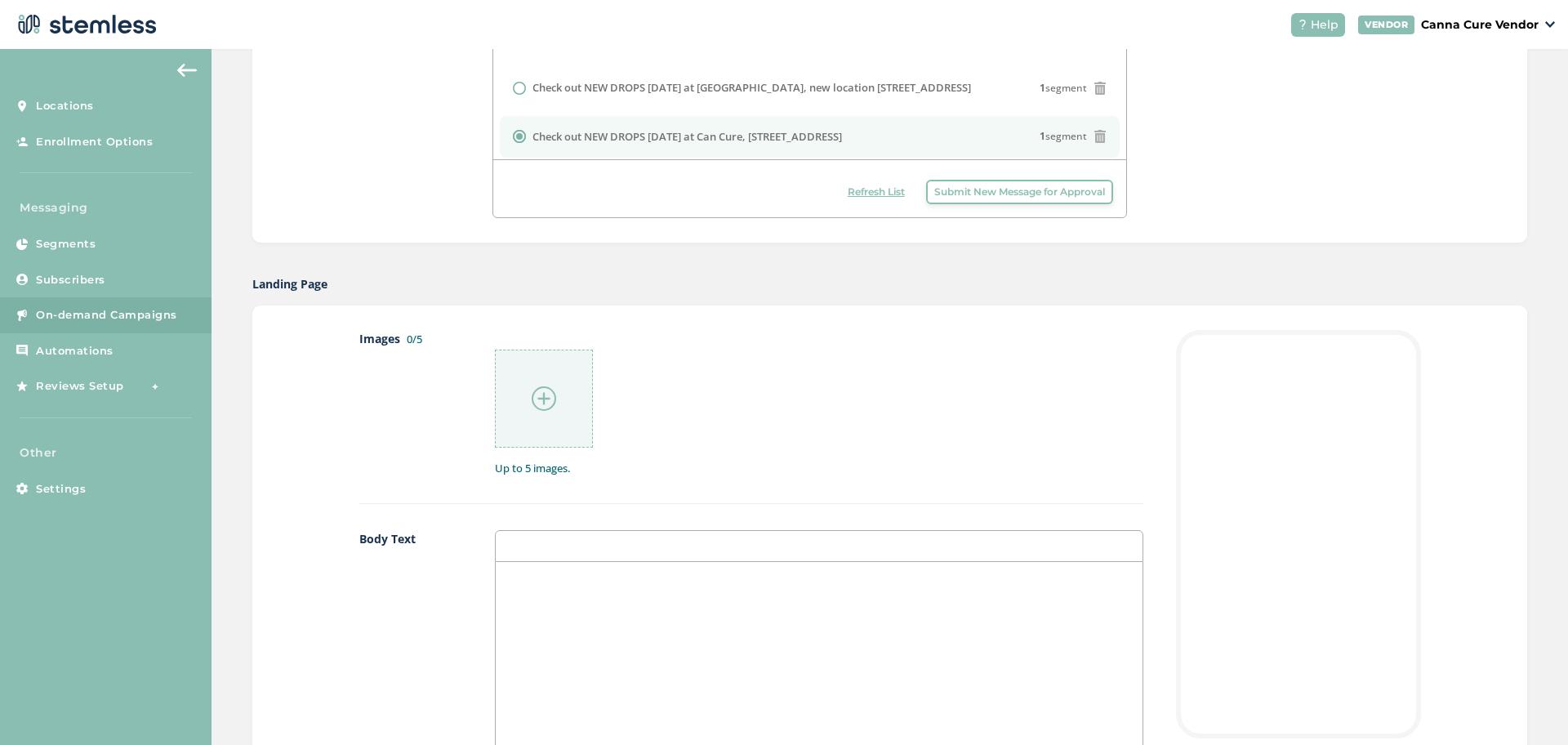
scroll to position [575, 0]
click at [538, 396] on img at bounding box center [544, 397] width 24 height 24
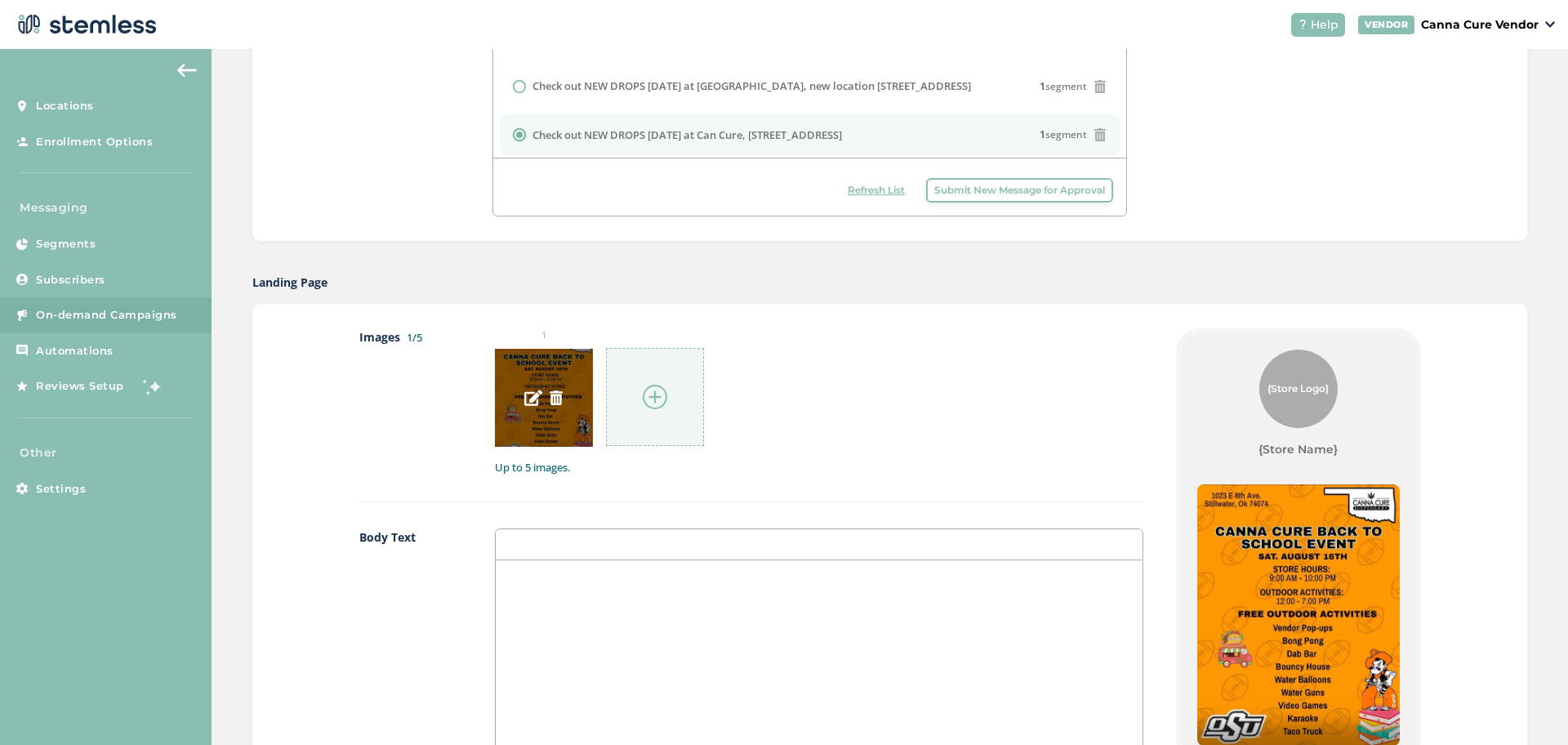
click at [549, 401] on img at bounding box center [556, 397] width 15 height 15
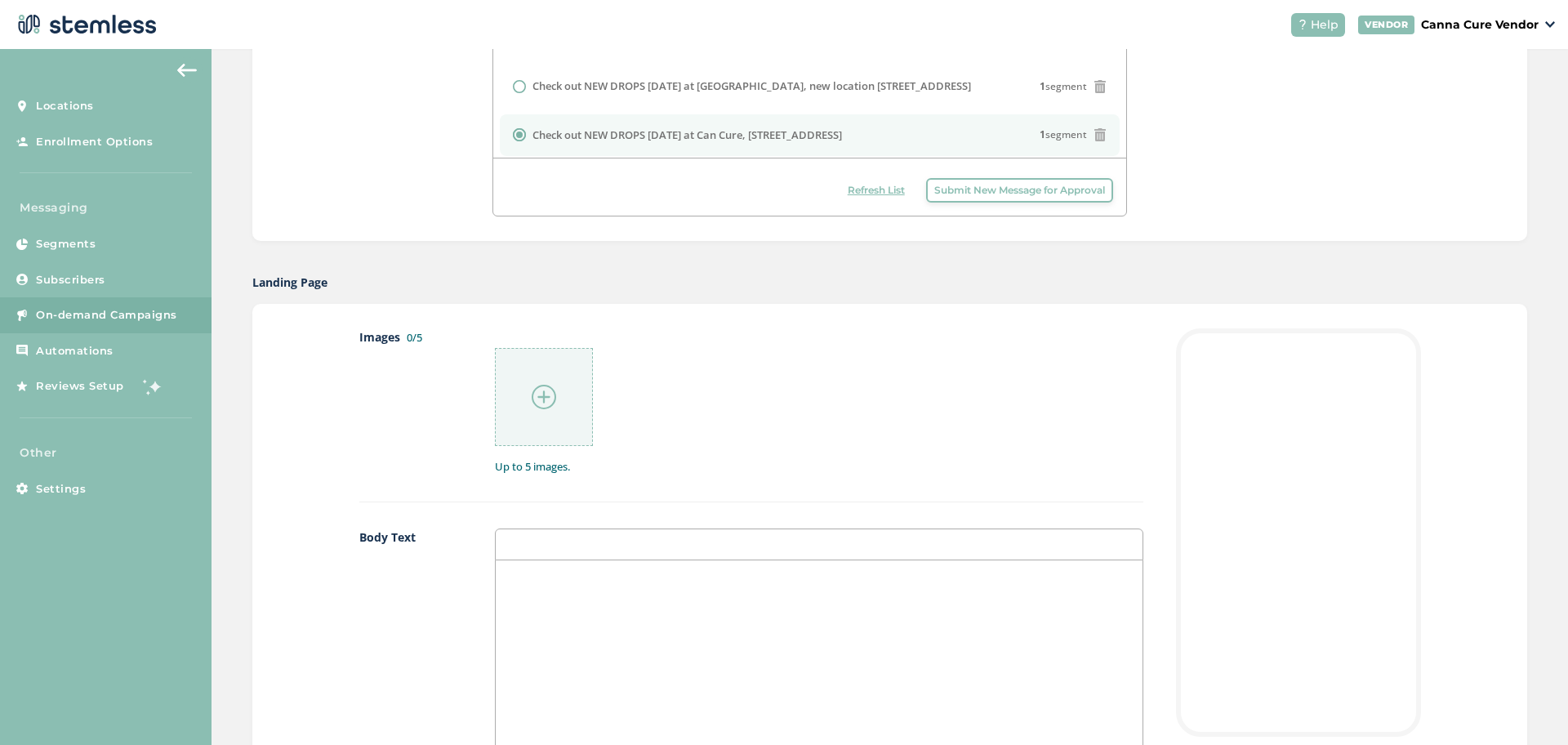
click at [546, 401] on img at bounding box center [544, 397] width 24 height 24
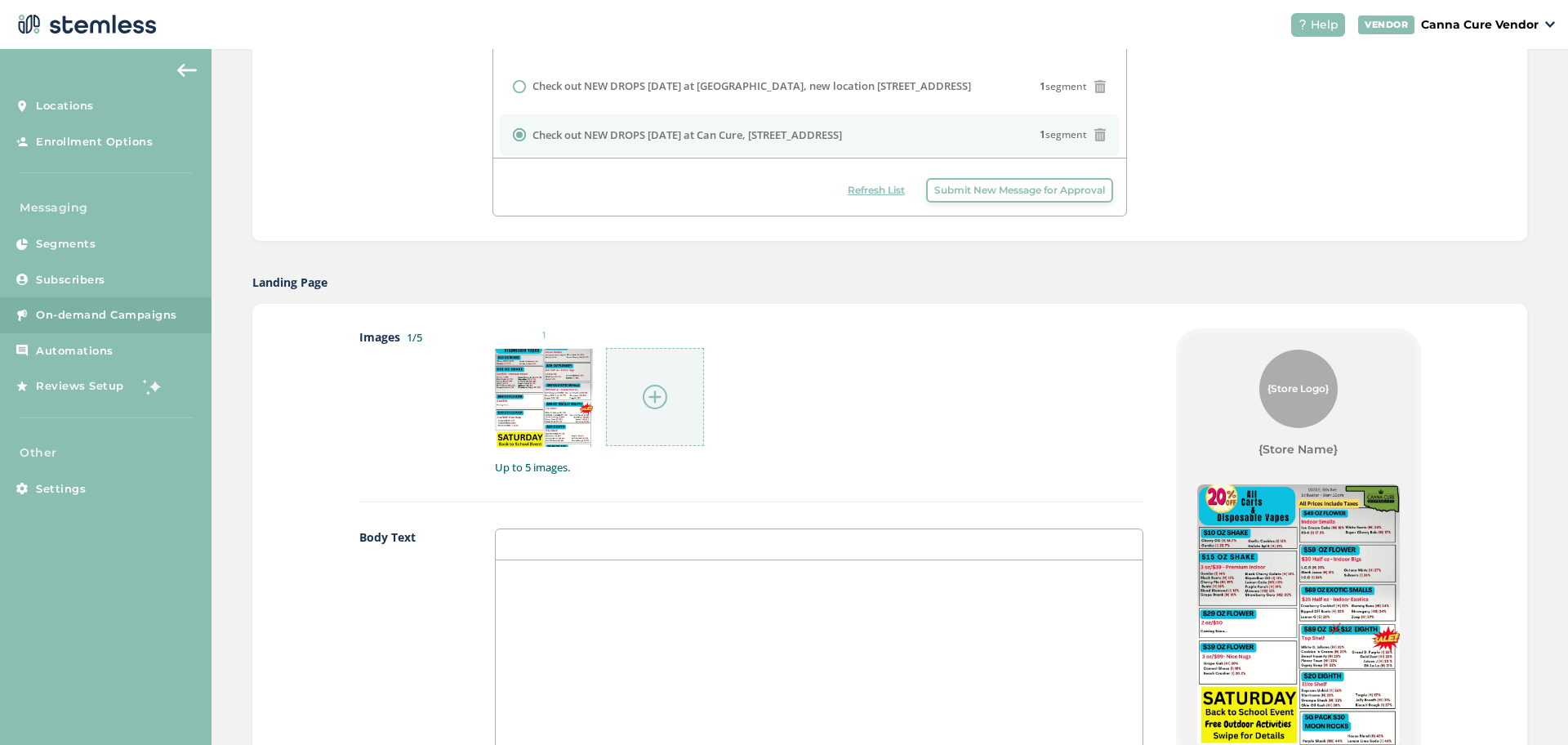
click at [659, 411] on div at bounding box center [655, 397] width 98 height 98
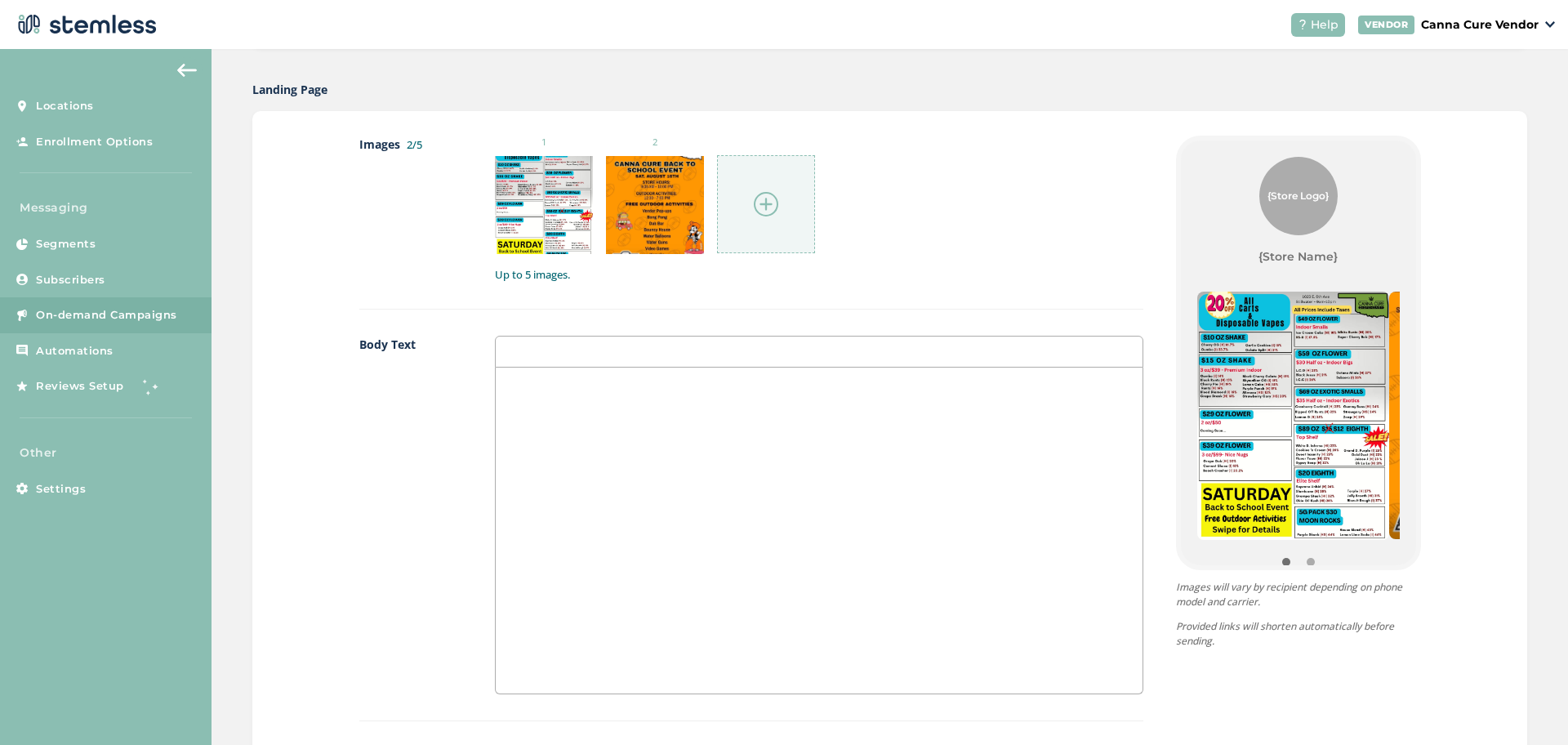
scroll to position [778, 0]
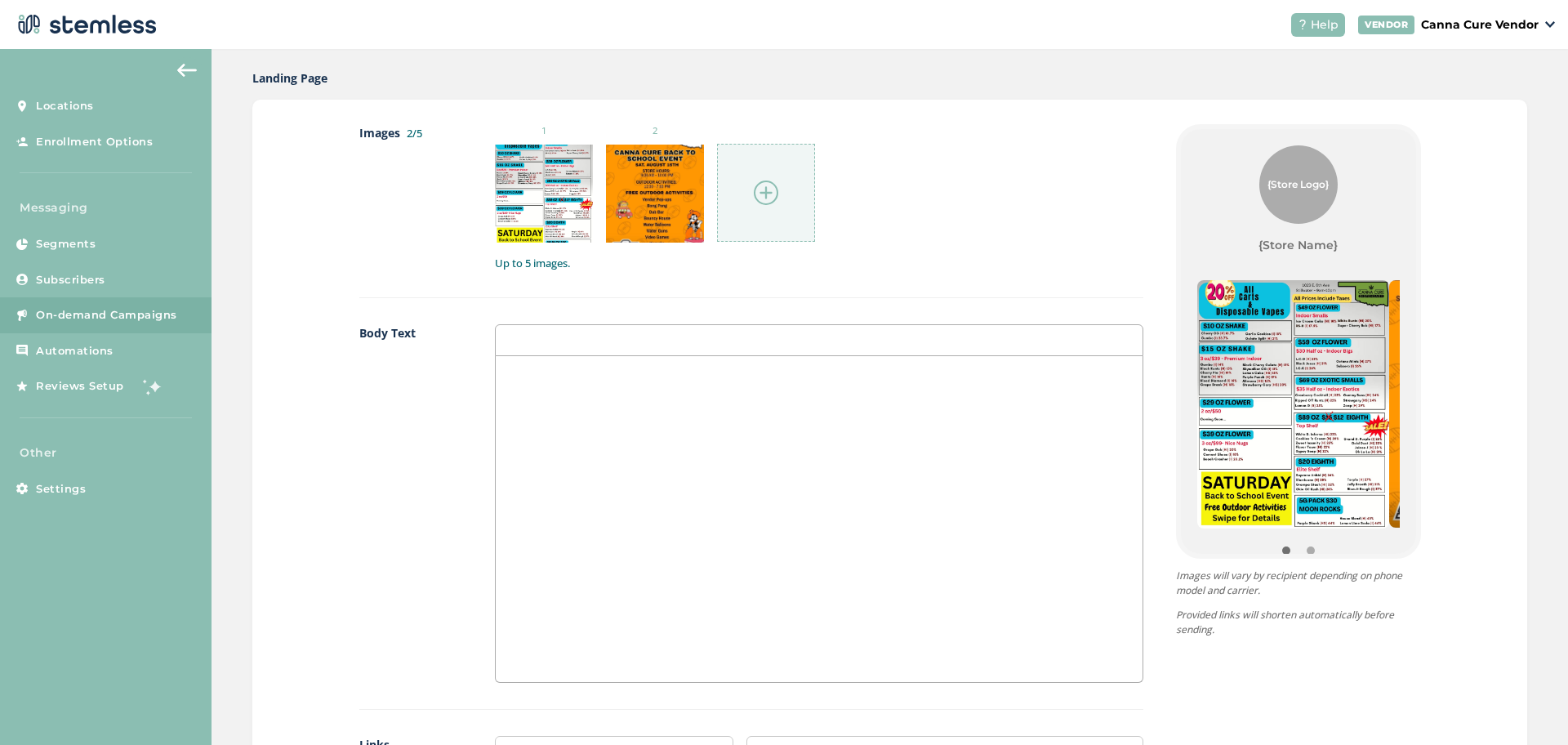
click at [526, 382] on div at bounding box center [819, 519] width 646 height 326
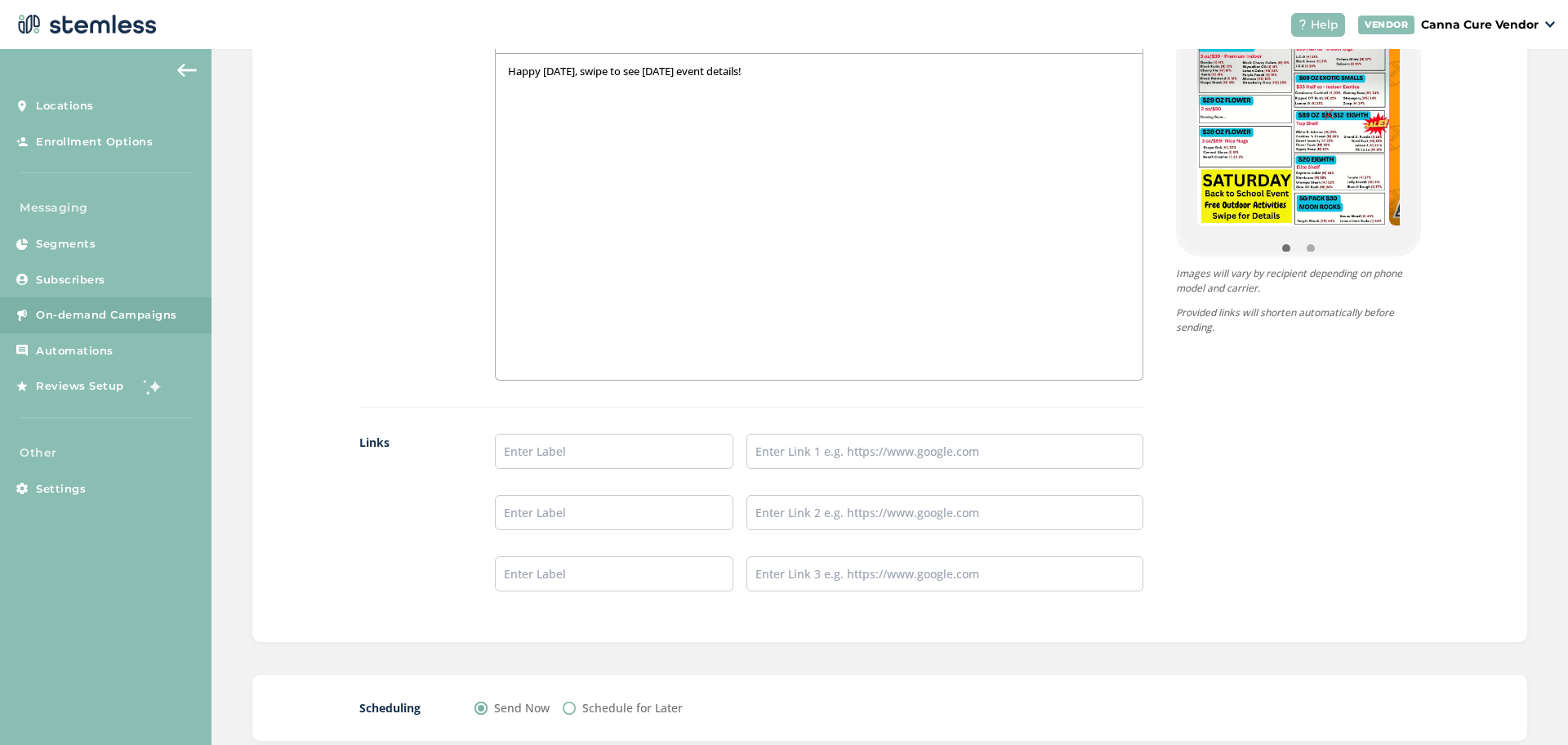
scroll to position [1180, 0]
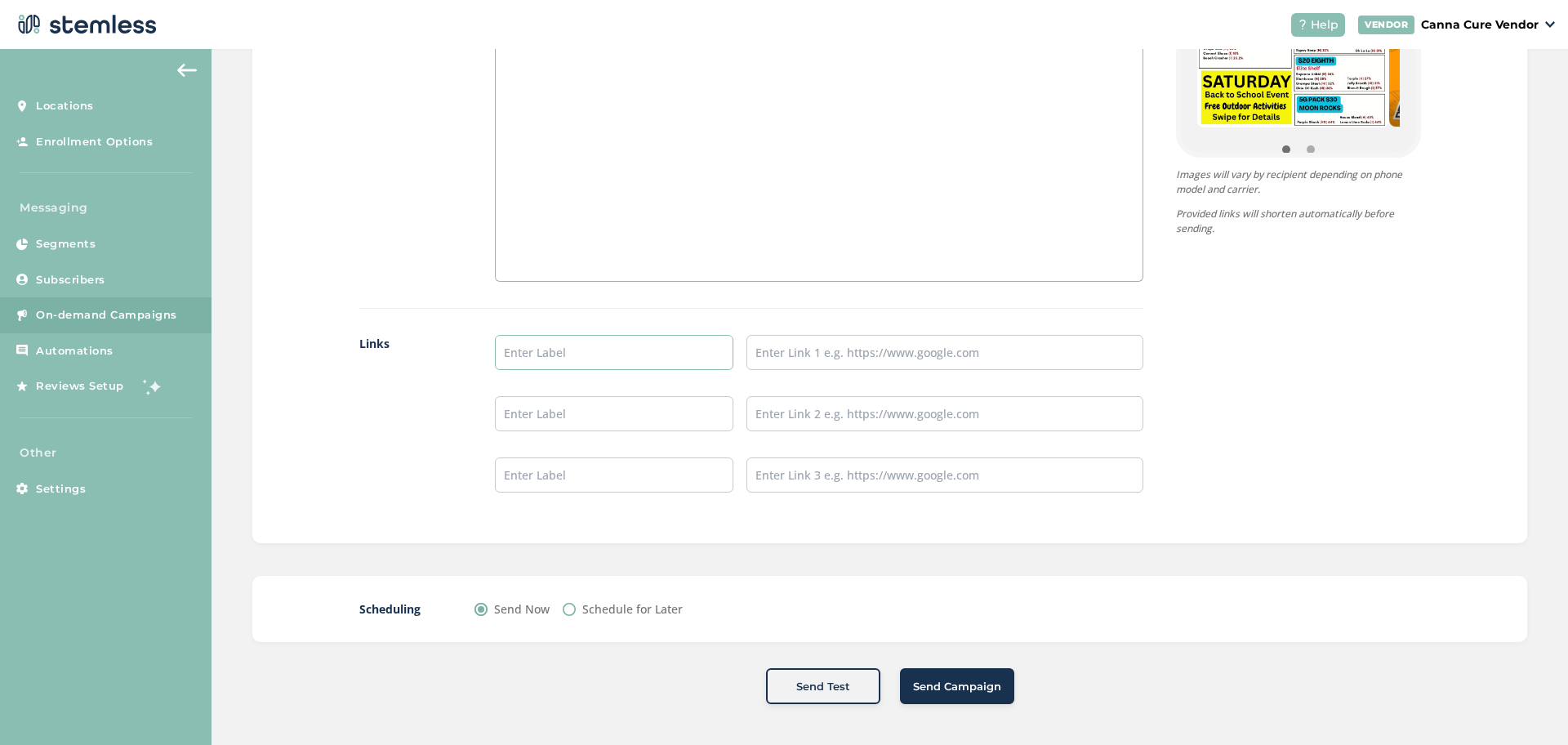
click at [544, 348] on input "text" at bounding box center [614, 353] width 238 height 35
click at [830, 348] on input "text" at bounding box center [945, 353] width 397 height 35
paste input "[URL][DOMAIN_NAME]"
type input "[URL][DOMAIN_NAME]"
click at [597, 356] on input "text" at bounding box center [614, 353] width 238 height 35
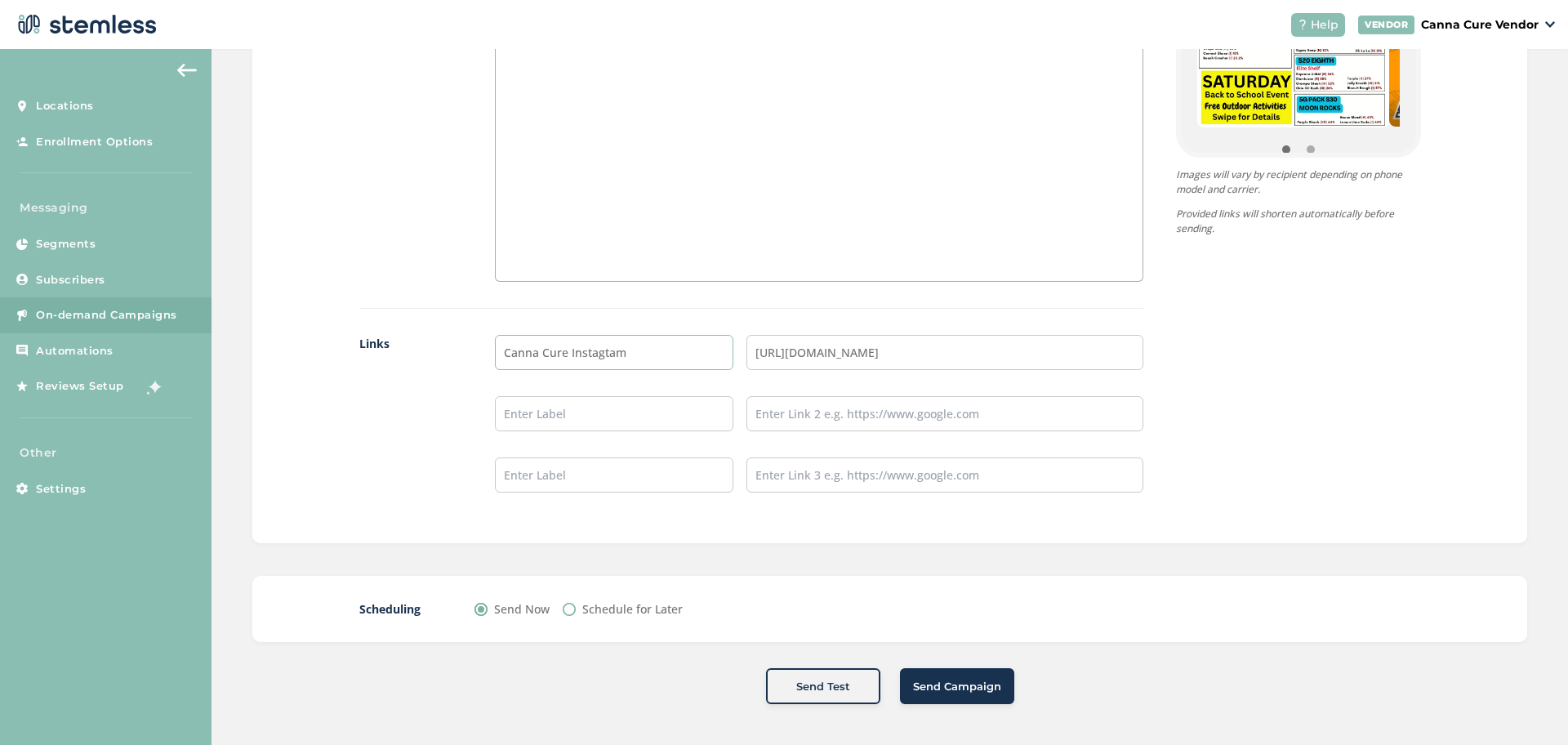
click at [603, 350] on input "Canna Cure Instagtam" at bounding box center [614, 353] width 238 height 35
type input "Canna Cure Instagram"
click at [1245, 474] on div "{Store Logo} {Store Name} Happy [DATE], swipe to see [DATE] event details! Cann…" at bounding box center [1283, 121] width 278 height 796
click at [928, 693] on span "Send Campaign" at bounding box center [957, 686] width 88 height 17
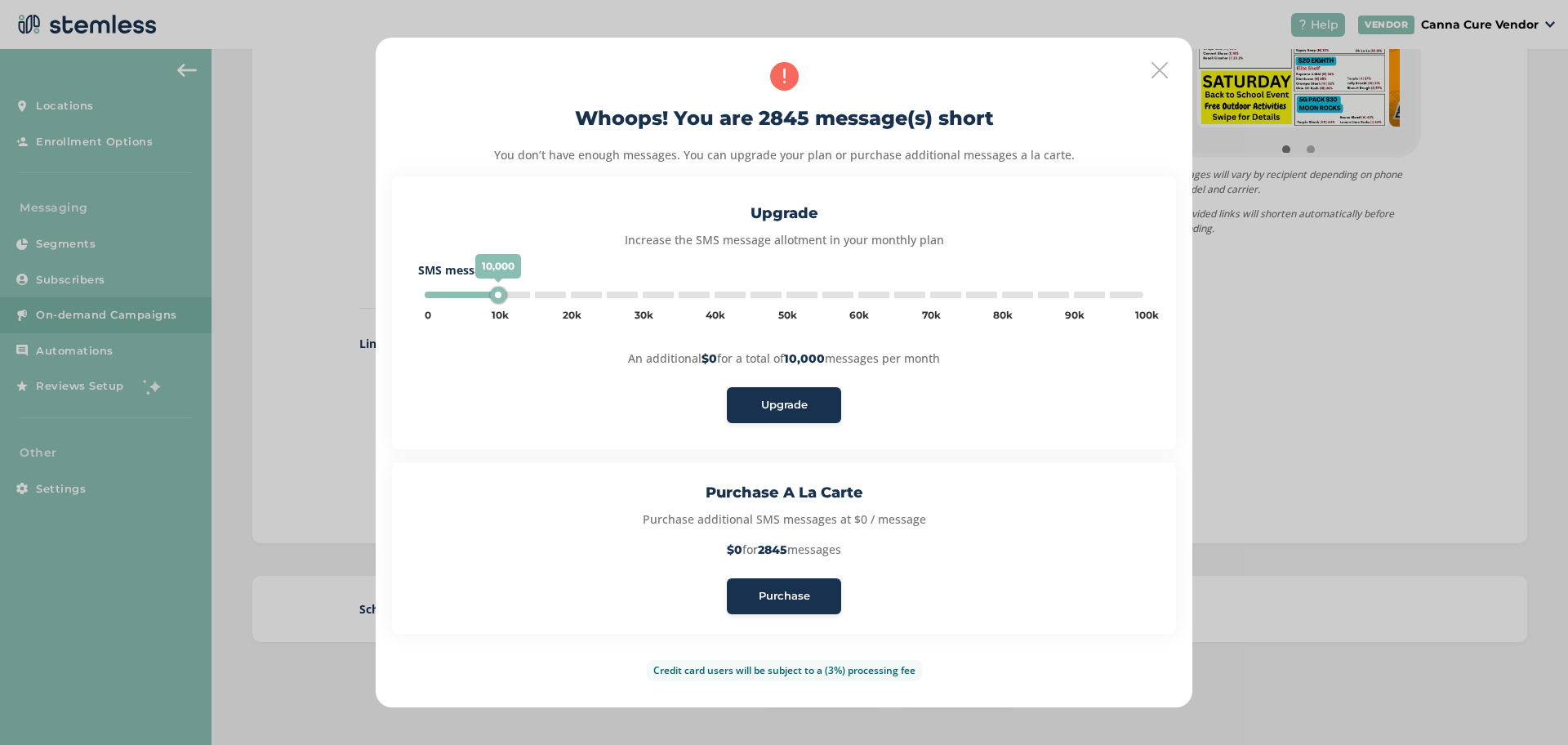
type input "5000"
click at [774, 593] on span "Purchase" at bounding box center [784, 596] width 52 height 17
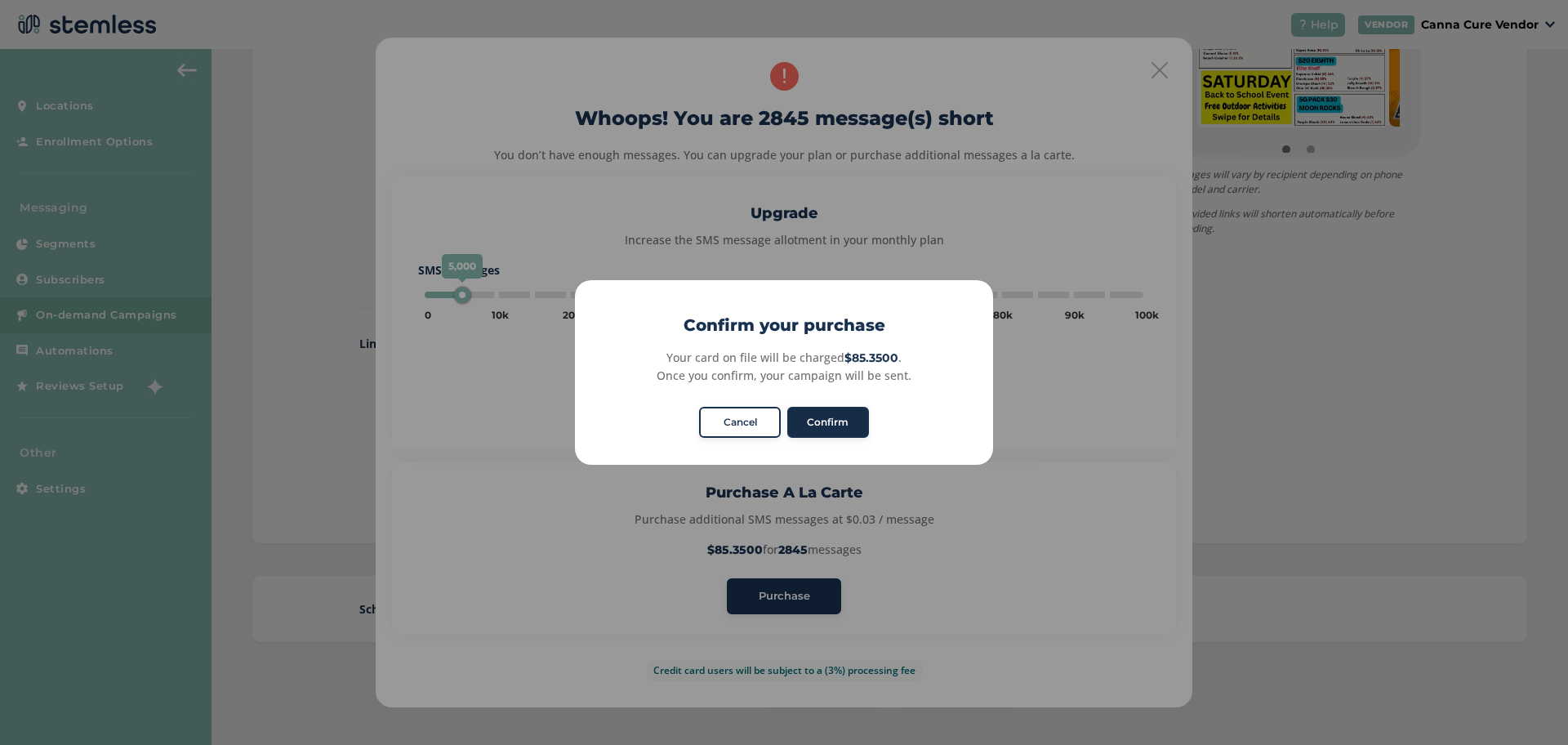
click at [813, 419] on button "Confirm" at bounding box center [829, 423] width 82 height 31
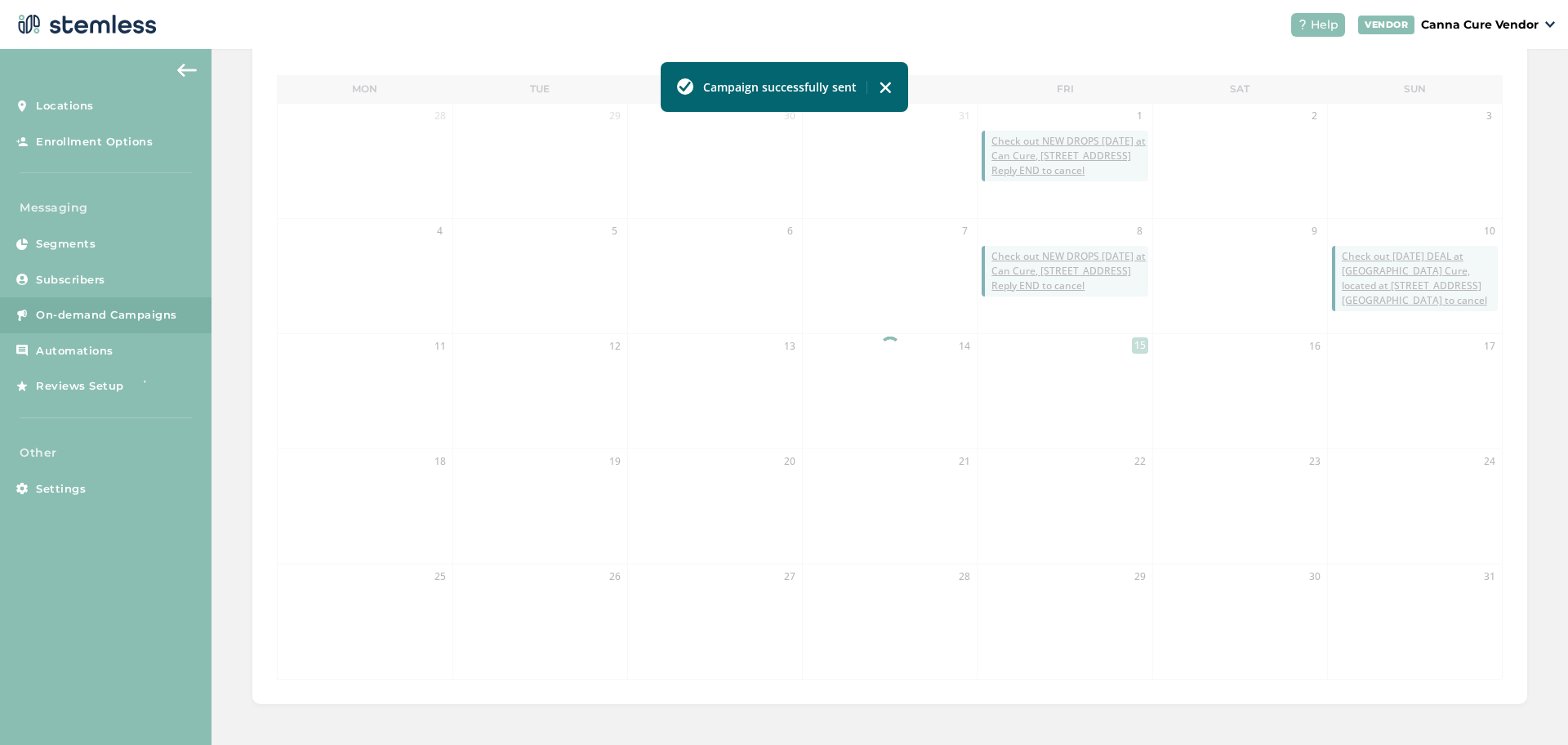
scroll to position [361, 0]
